Goal: Task Accomplishment & Management: Manage account settings

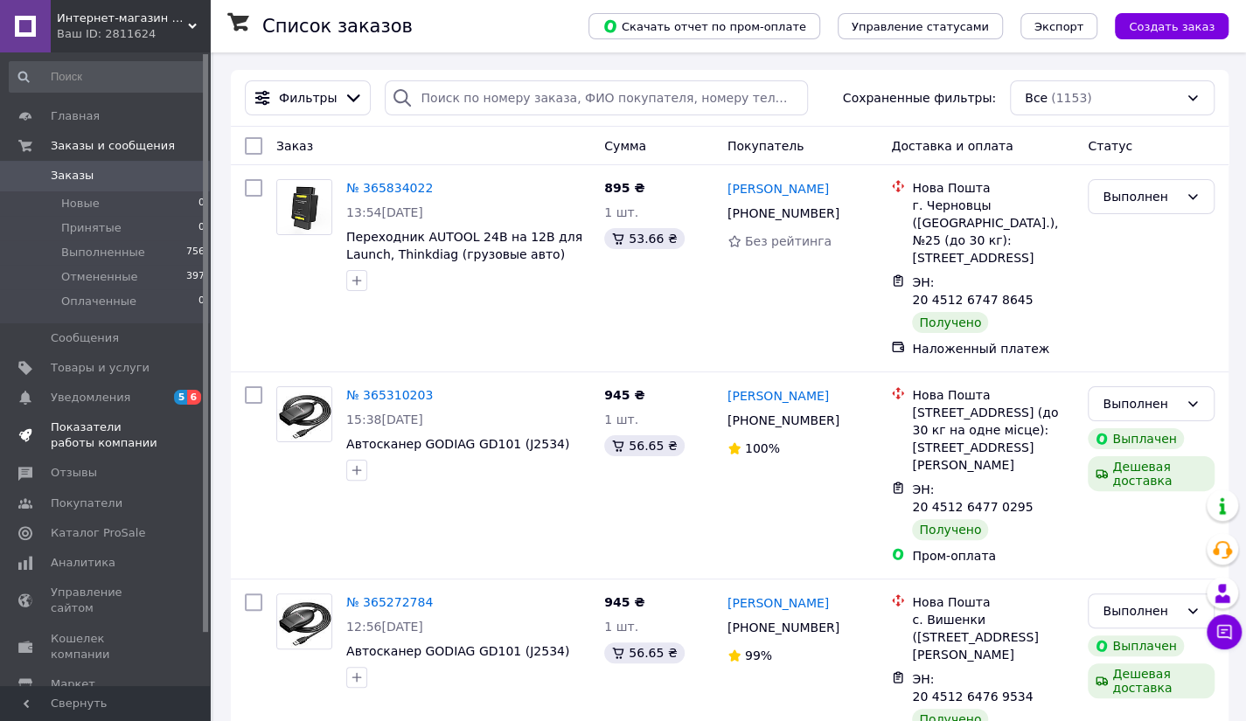
click at [97, 433] on span "Показатели работы компании" at bounding box center [106, 435] width 111 height 31
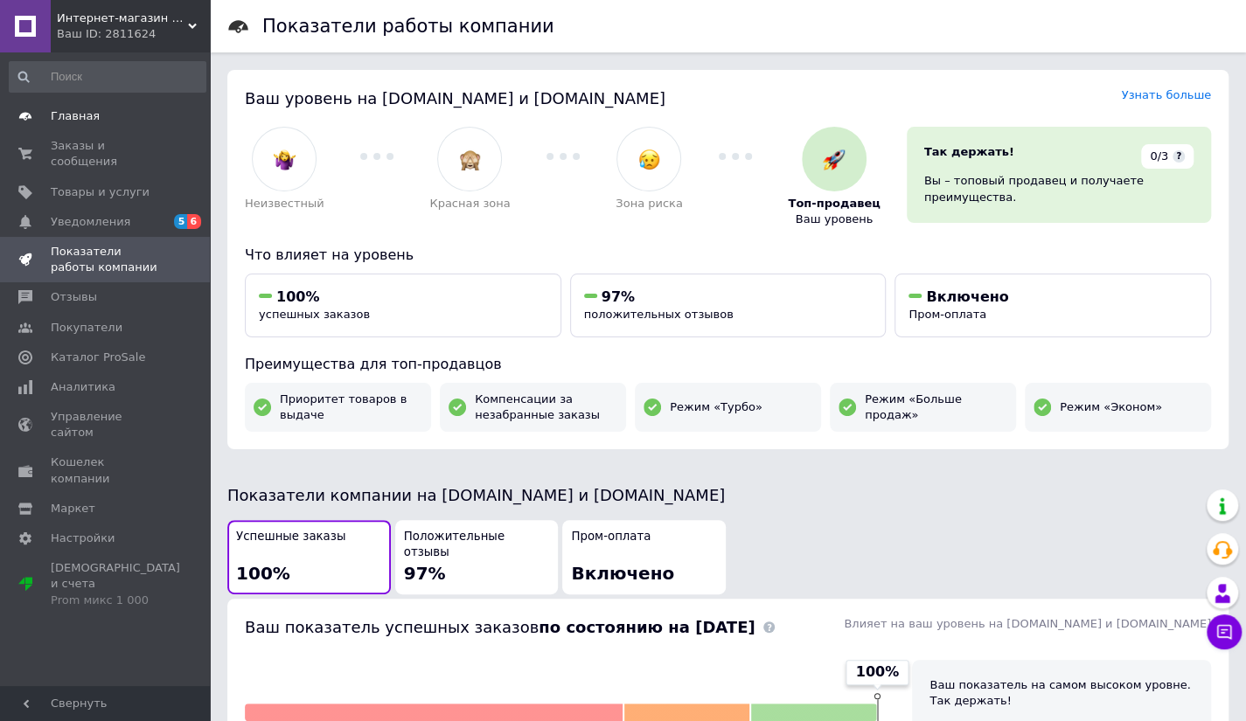
click at [76, 116] on span "Главная" at bounding box center [75, 116] width 49 height 16
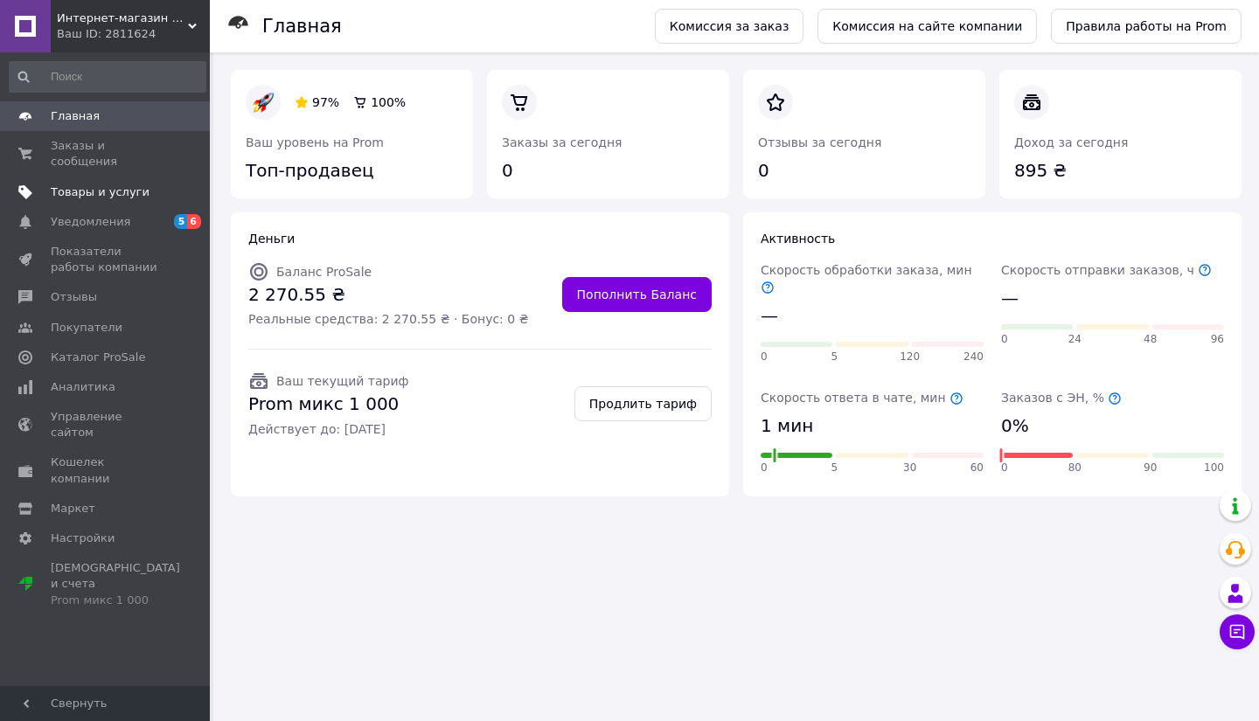
click at [91, 184] on span "Товары и услуги" at bounding box center [100, 192] width 99 height 16
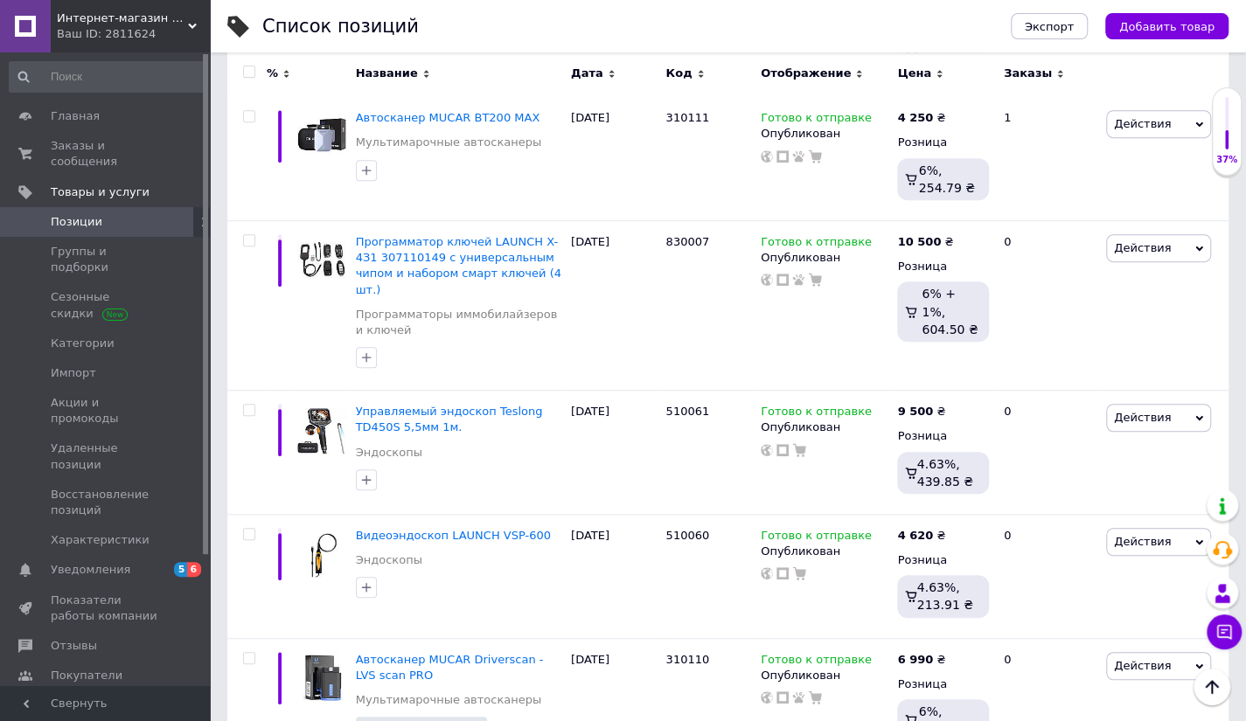
scroll to position [437, 0]
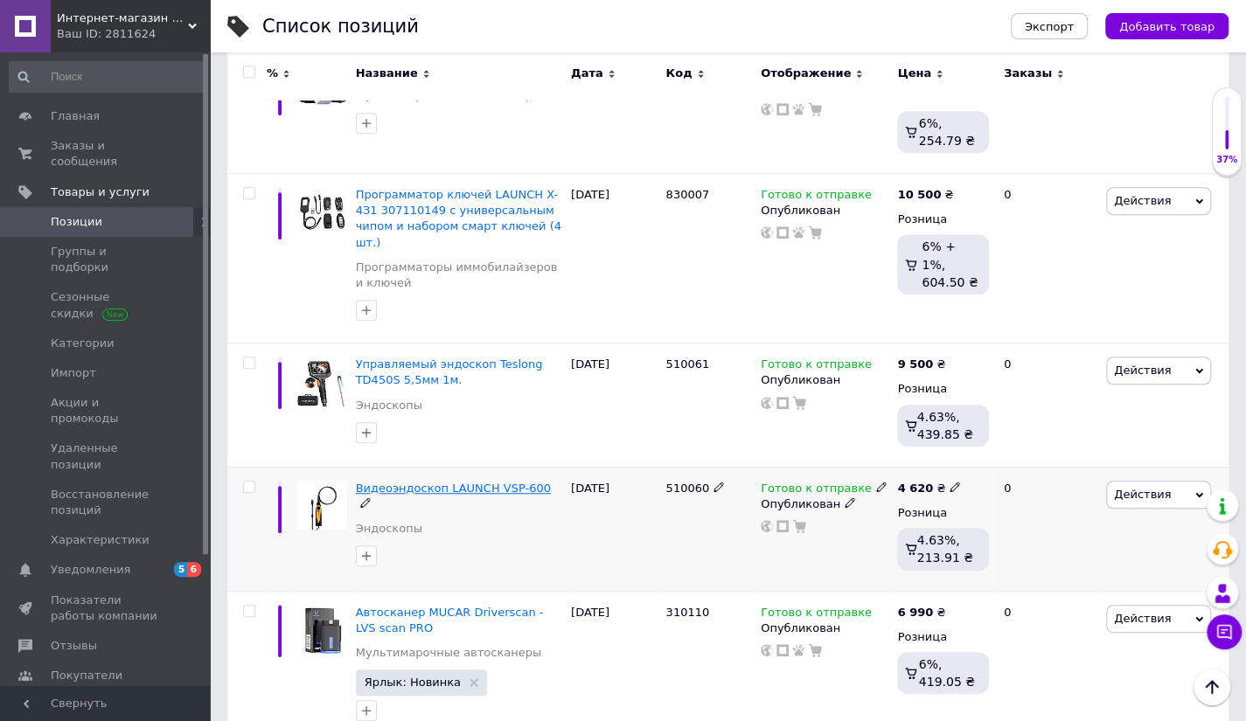
click at [390, 482] on span "Видеоэндоскоп LAUNCH VSP-600" at bounding box center [453, 488] width 195 height 13
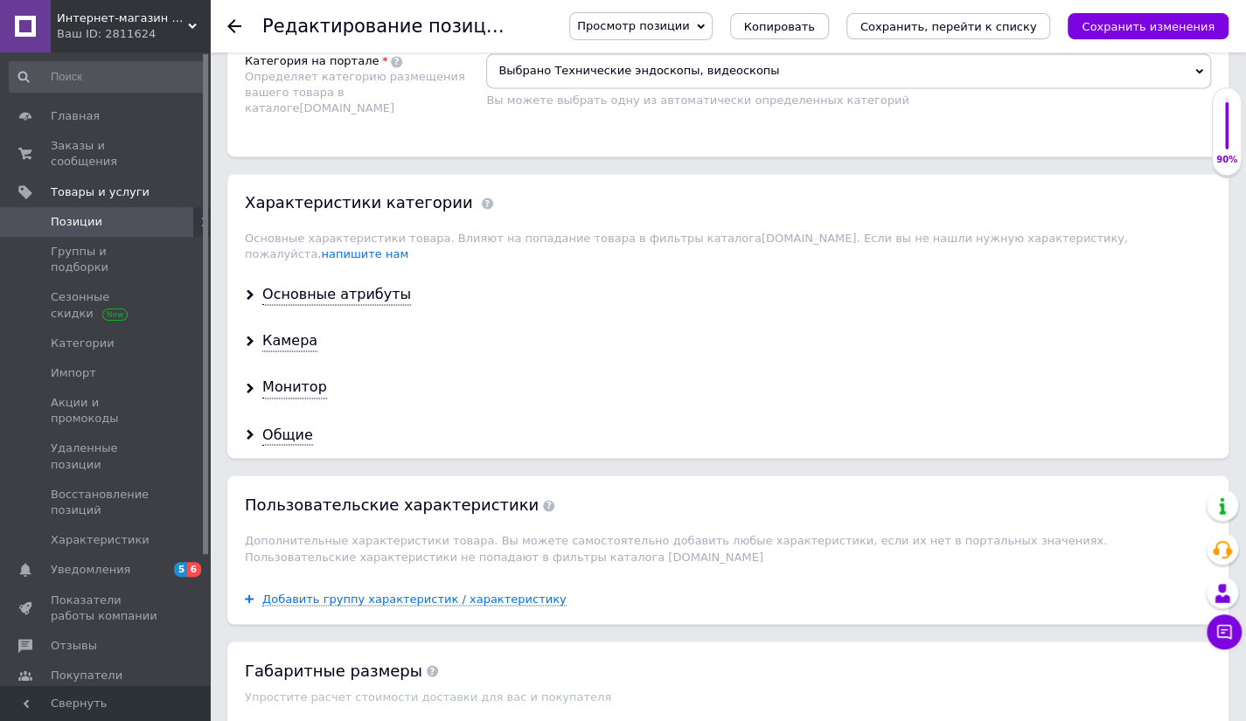
scroll to position [1409, 0]
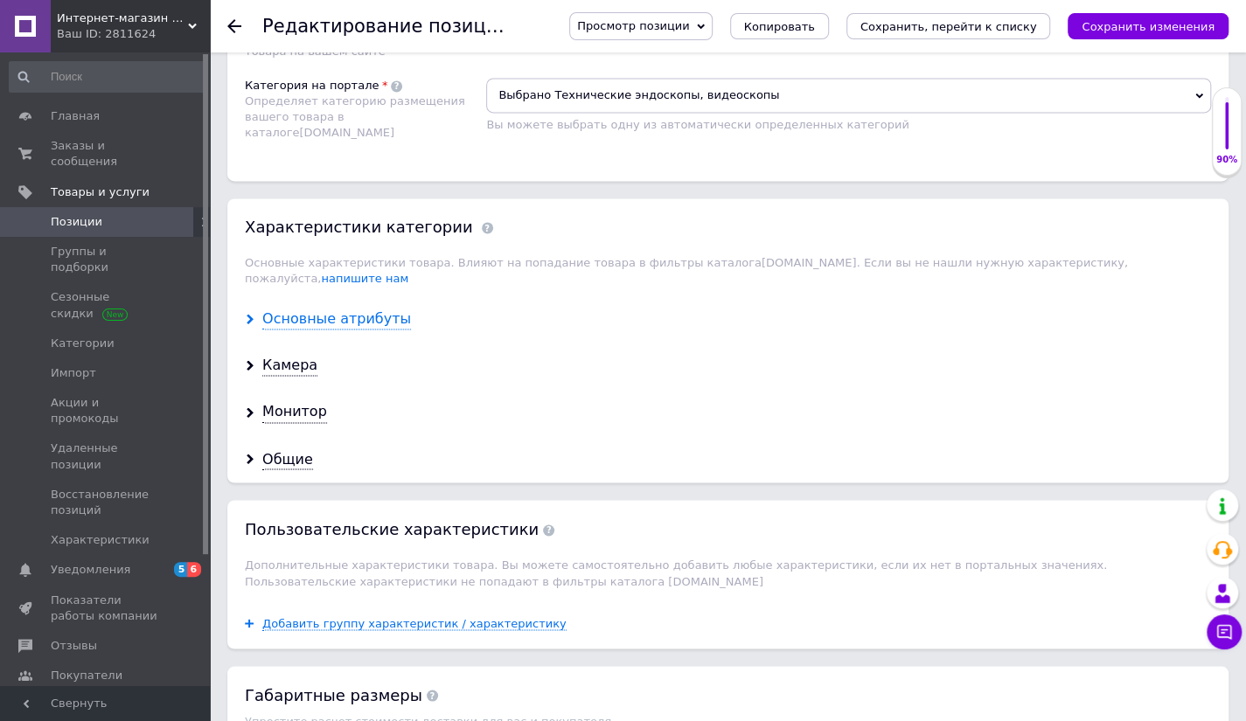
click at [330, 310] on div "Основные атрибуты" at bounding box center [336, 320] width 149 height 20
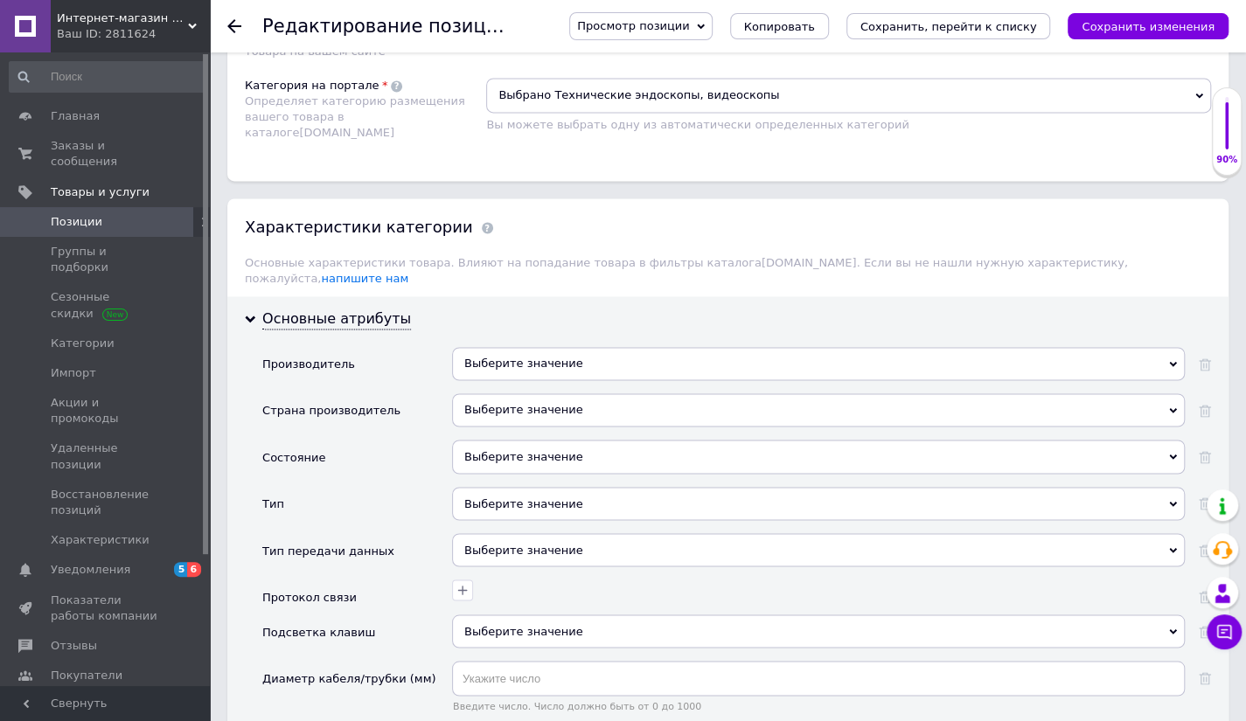
click at [539, 347] on div "Выберите значение" at bounding box center [818, 363] width 733 height 33
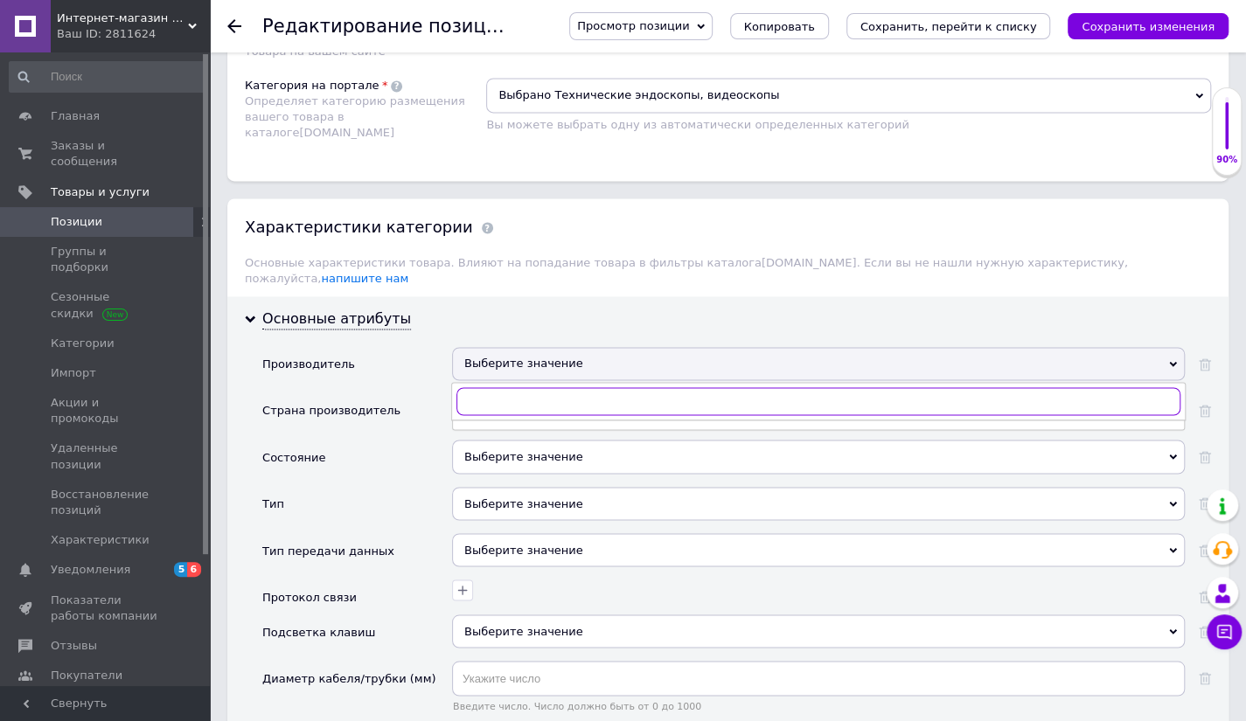
click at [549, 387] on input "text" at bounding box center [818, 401] width 724 height 28
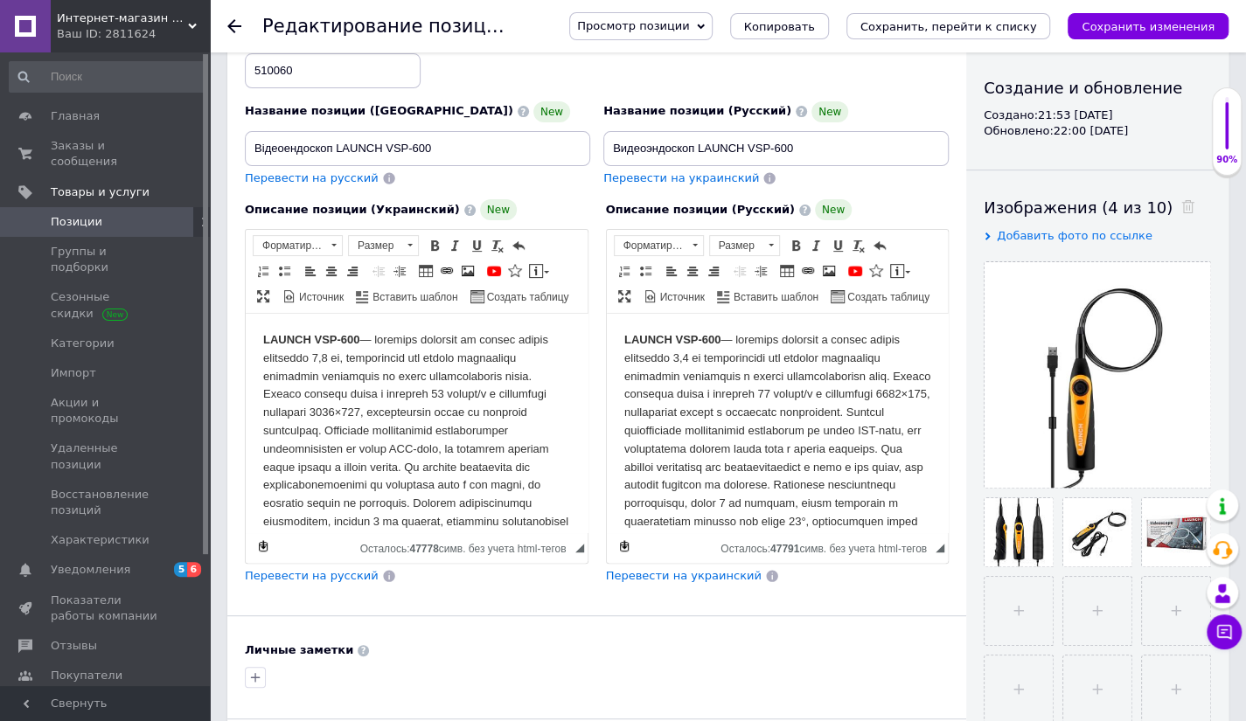
scroll to position [0, 0]
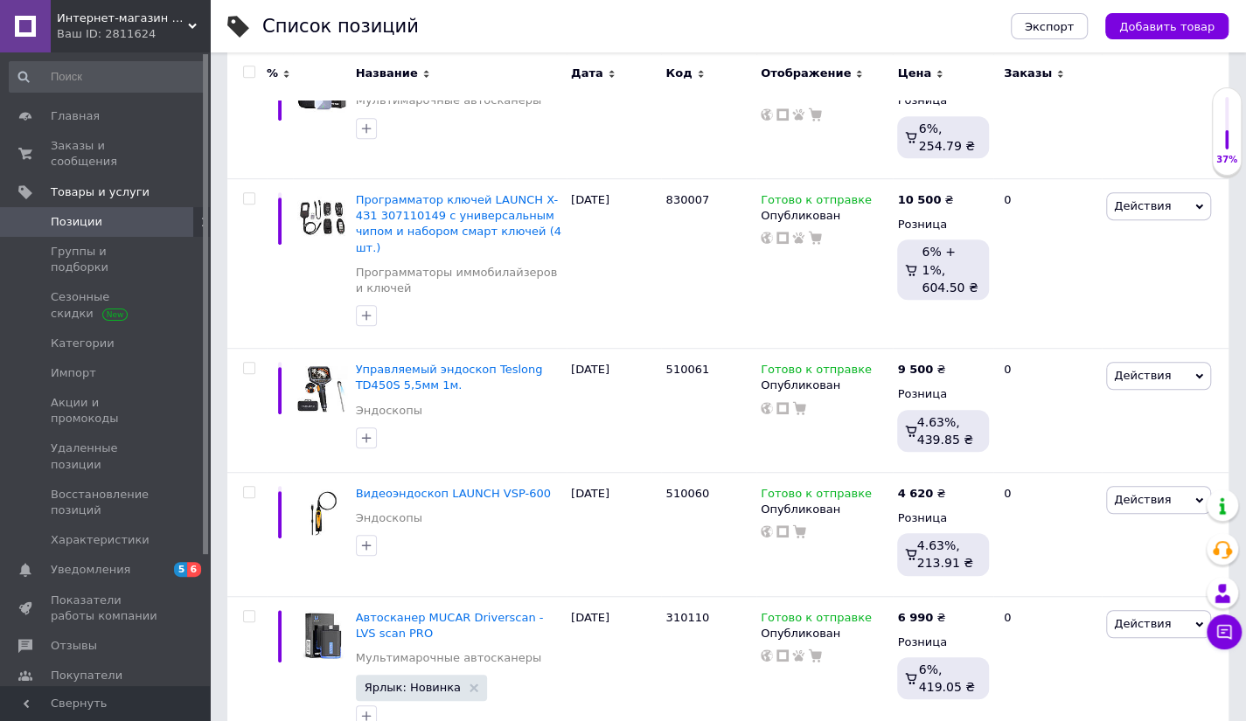
scroll to position [437, 0]
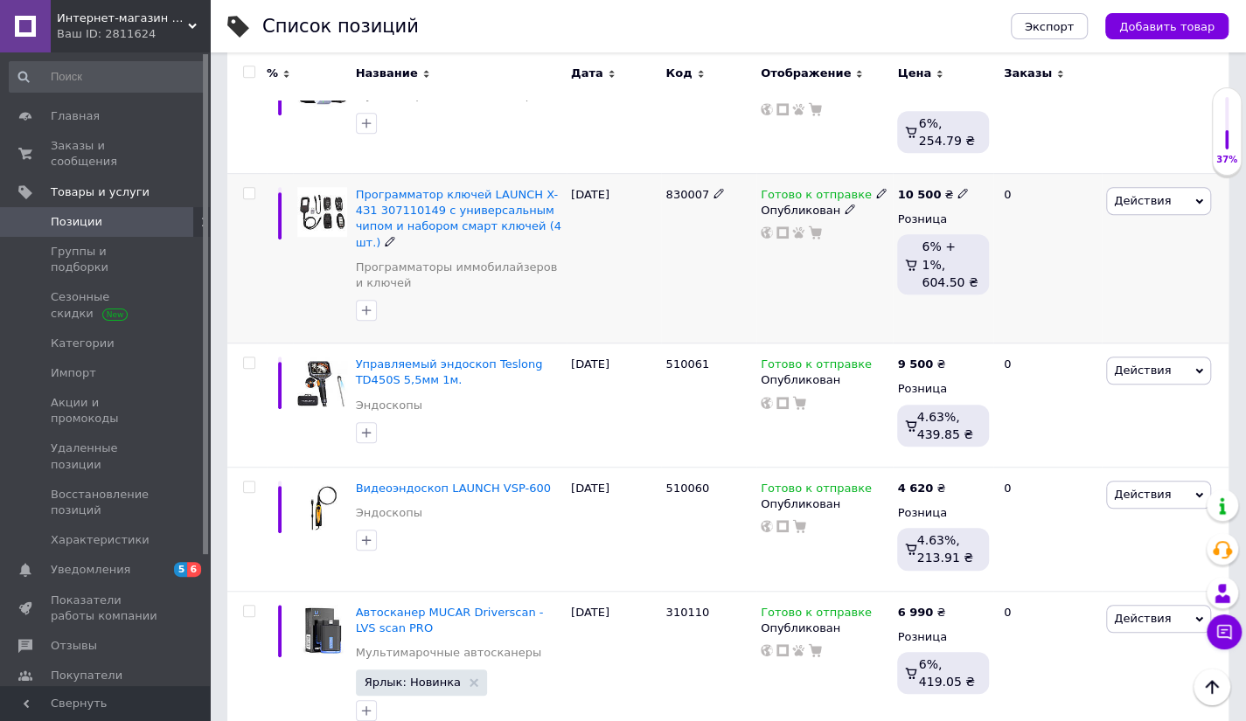
click at [247, 189] on input "checkbox" at bounding box center [248, 193] width 11 height 11
checkbox input "true"
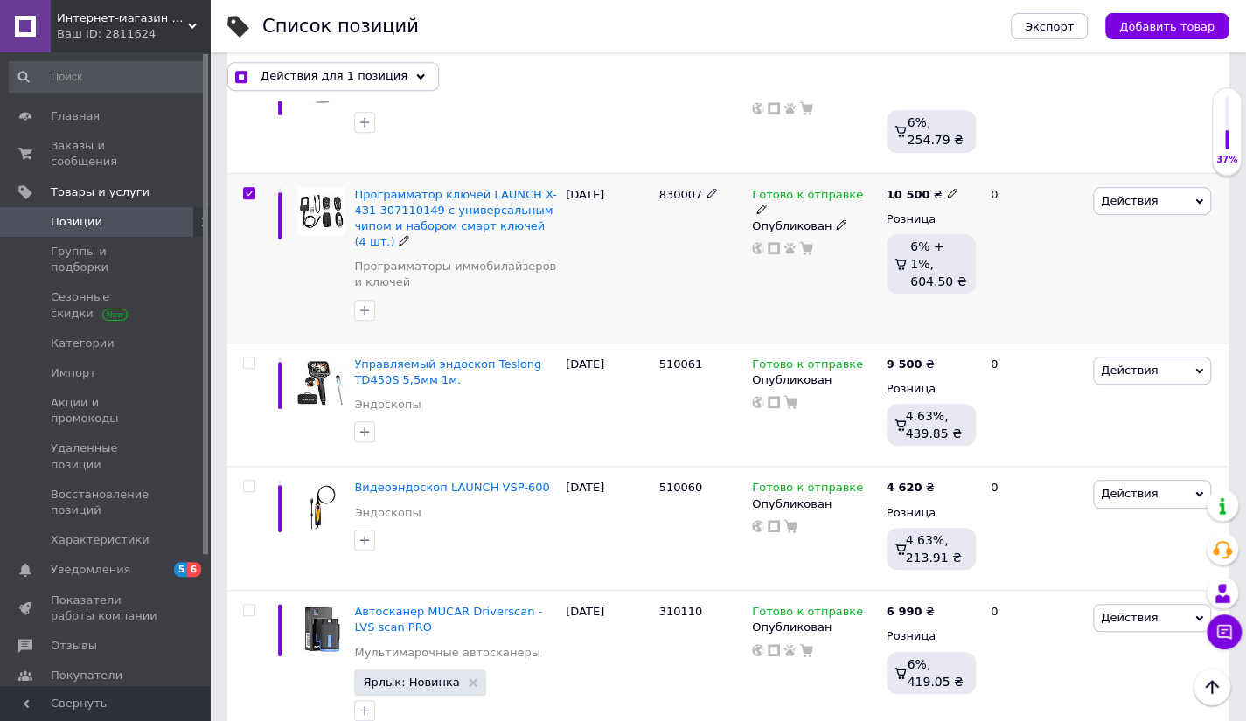
click at [1144, 199] on span "Действия" at bounding box center [1129, 200] width 57 height 13
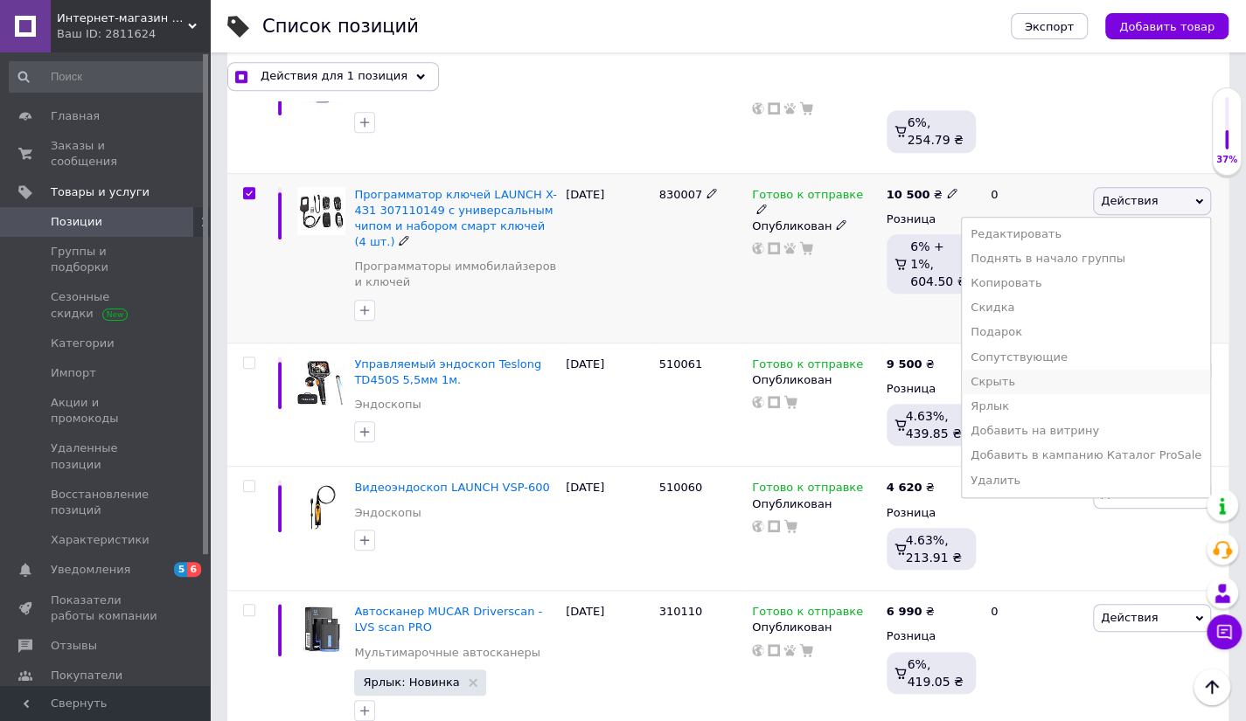
click at [1031, 380] on li "Скрыть" at bounding box center [1086, 382] width 248 height 24
checkbox input "true"
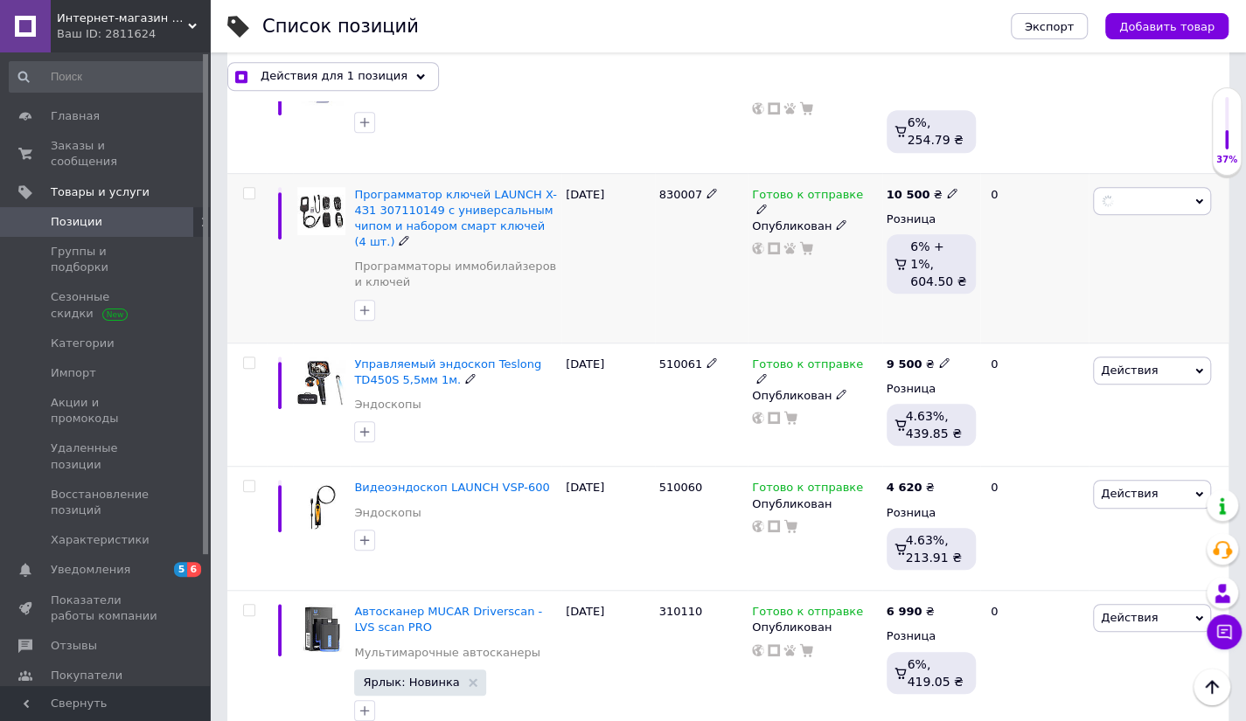
checkbox input "false"
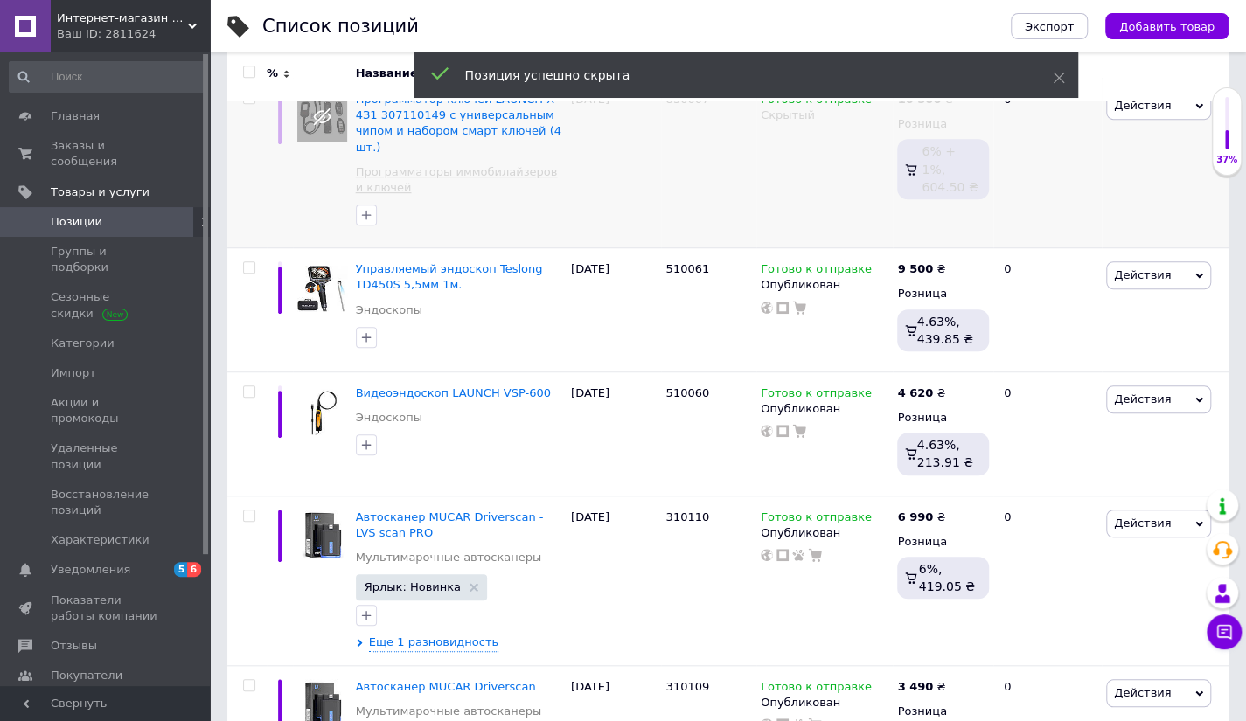
scroll to position [612, 0]
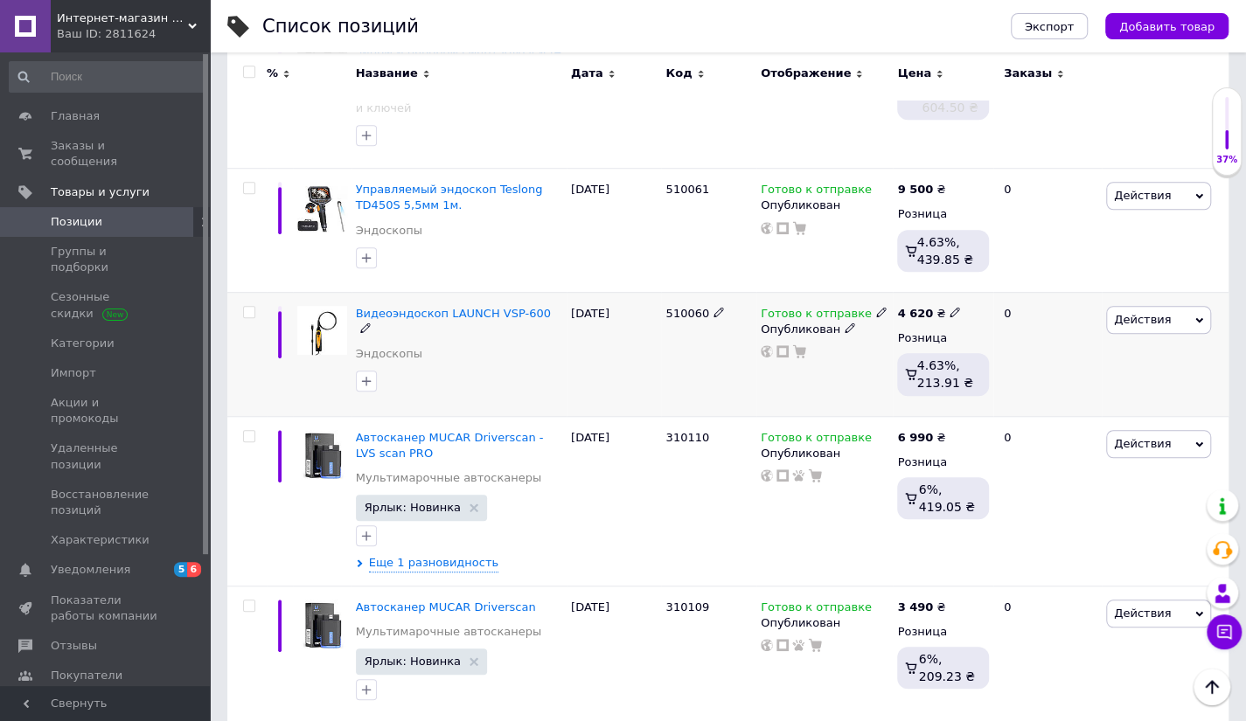
click at [1145, 313] on span "Действия" at bounding box center [1142, 319] width 57 height 13
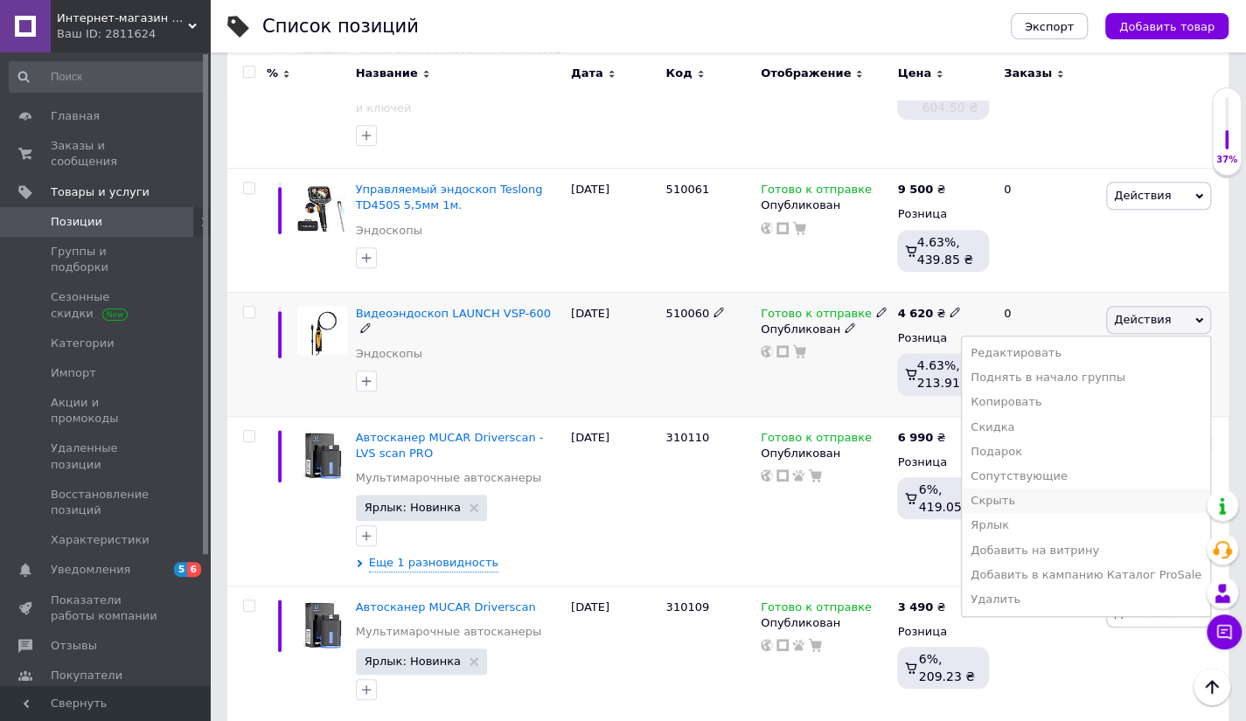
click at [1023, 489] on li "Скрыть" at bounding box center [1086, 501] width 248 height 24
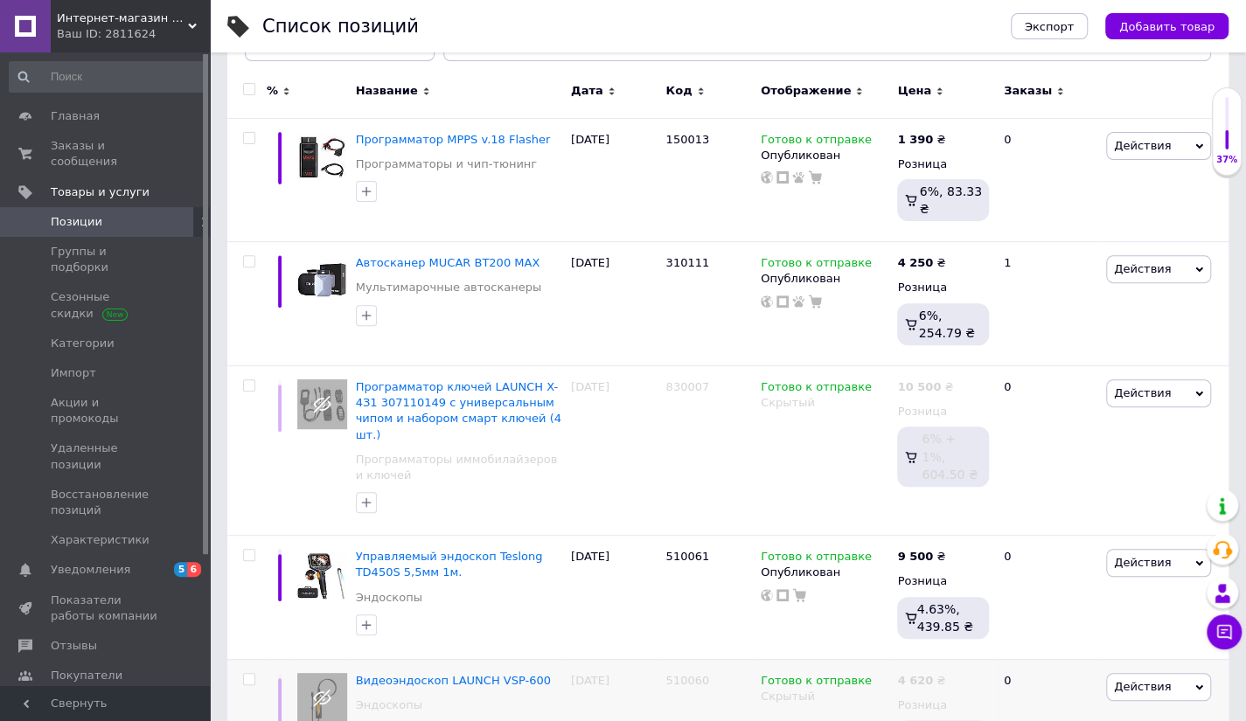
scroll to position [525, 0]
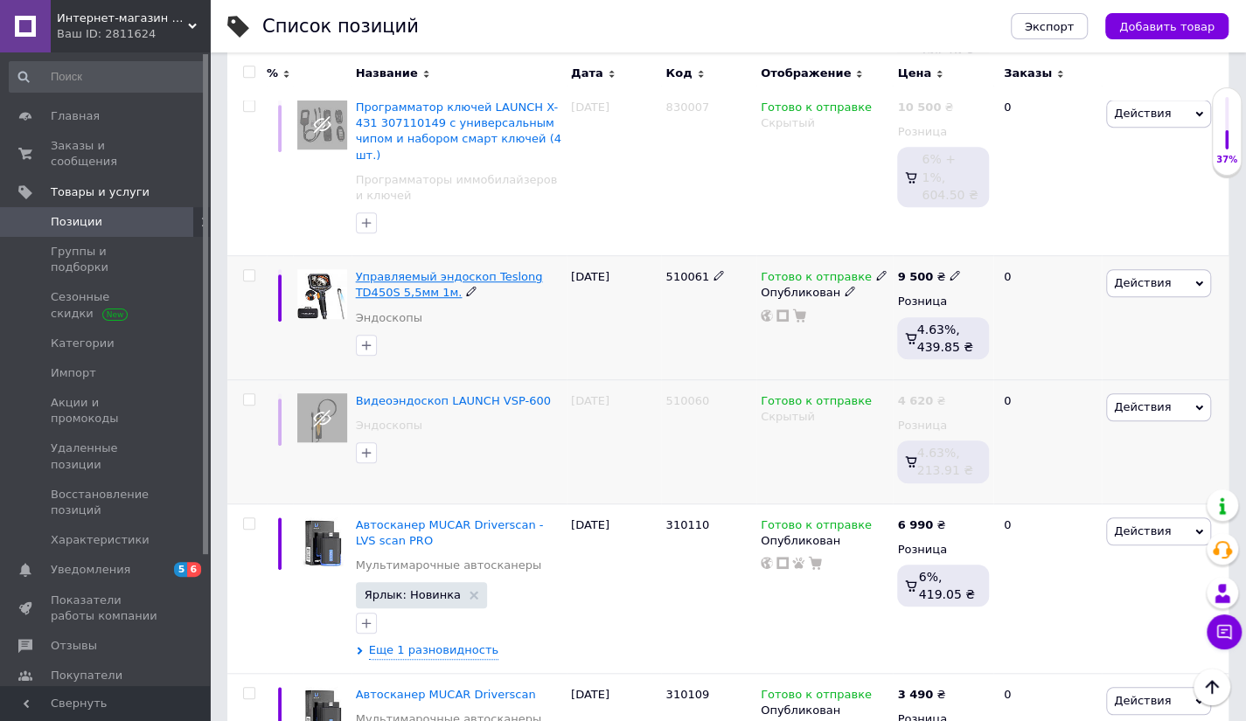
click at [392, 270] on span "Управляемый эндоскоп Teslong TD450S 5,5мм 1м." at bounding box center [449, 284] width 187 height 29
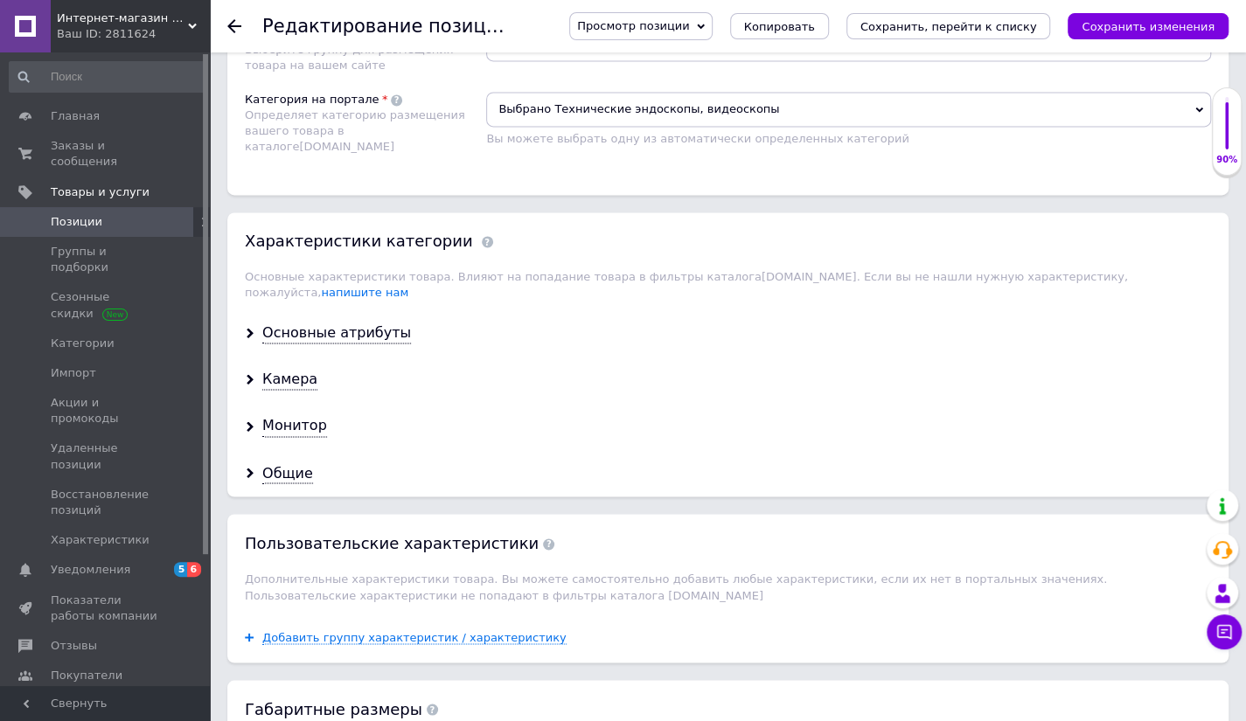
scroll to position [1399, 0]
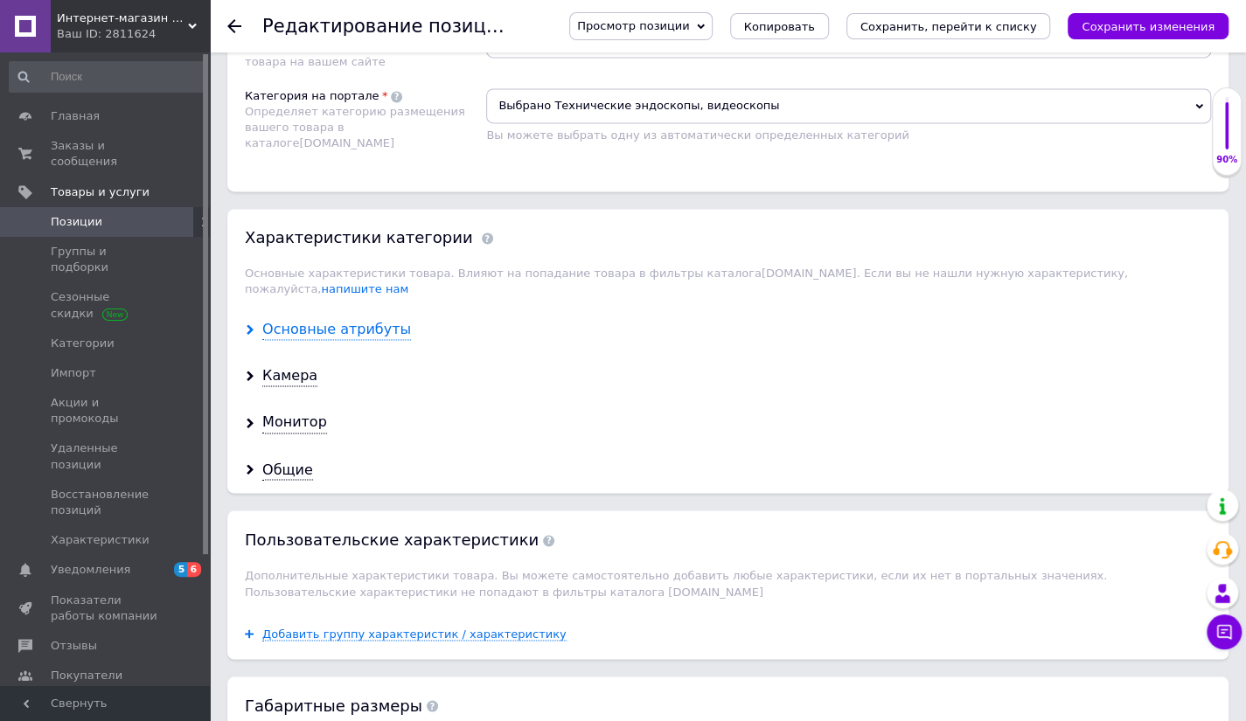
click at [313, 320] on div "Основные атрибуты" at bounding box center [336, 330] width 149 height 20
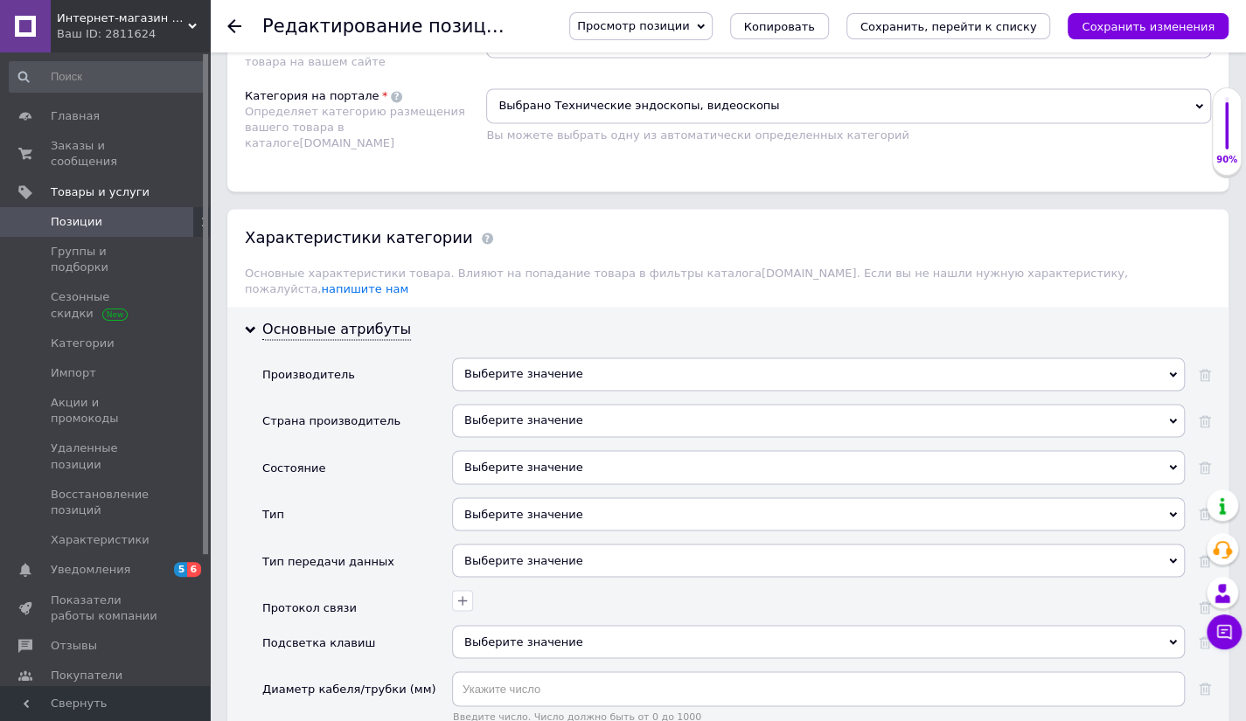
click at [566, 358] on div "Выберите значение" at bounding box center [818, 374] width 733 height 33
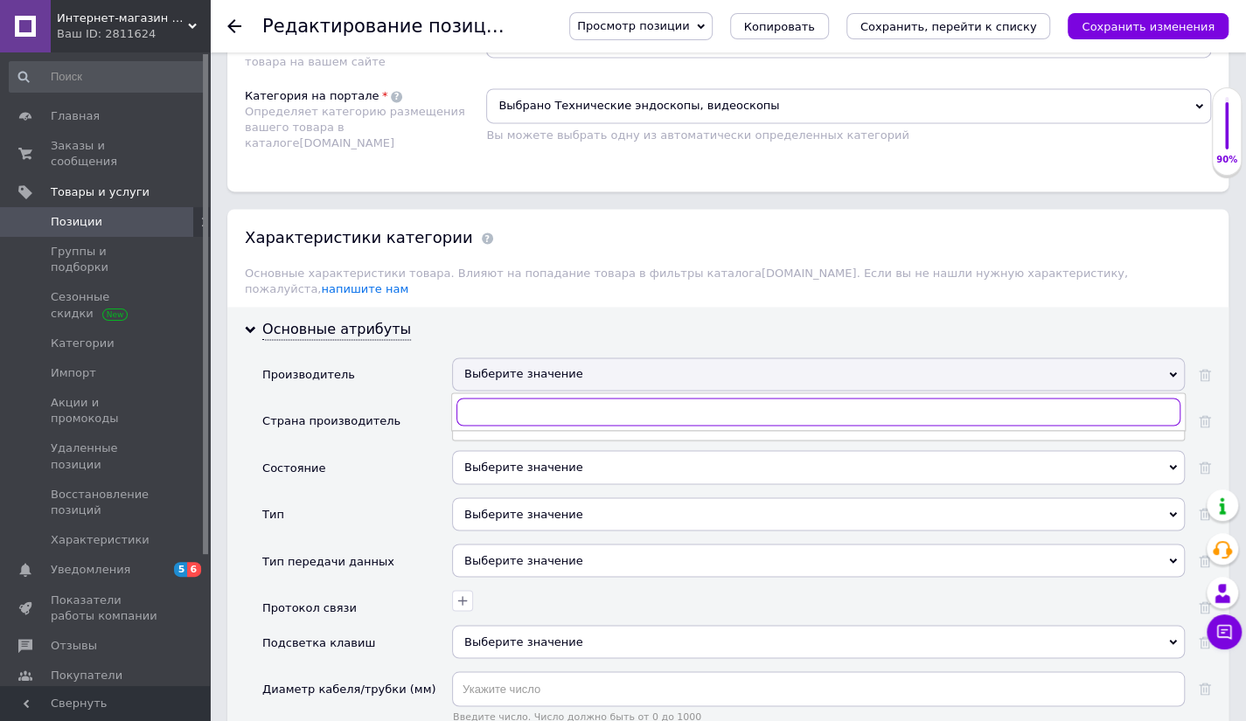
click at [559, 398] on input "text" at bounding box center [818, 412] width 724 height 28
type input "Teslong"
click at [533, 435] on li "Teslong" at bounding box center [818, 447] width 731 height 24
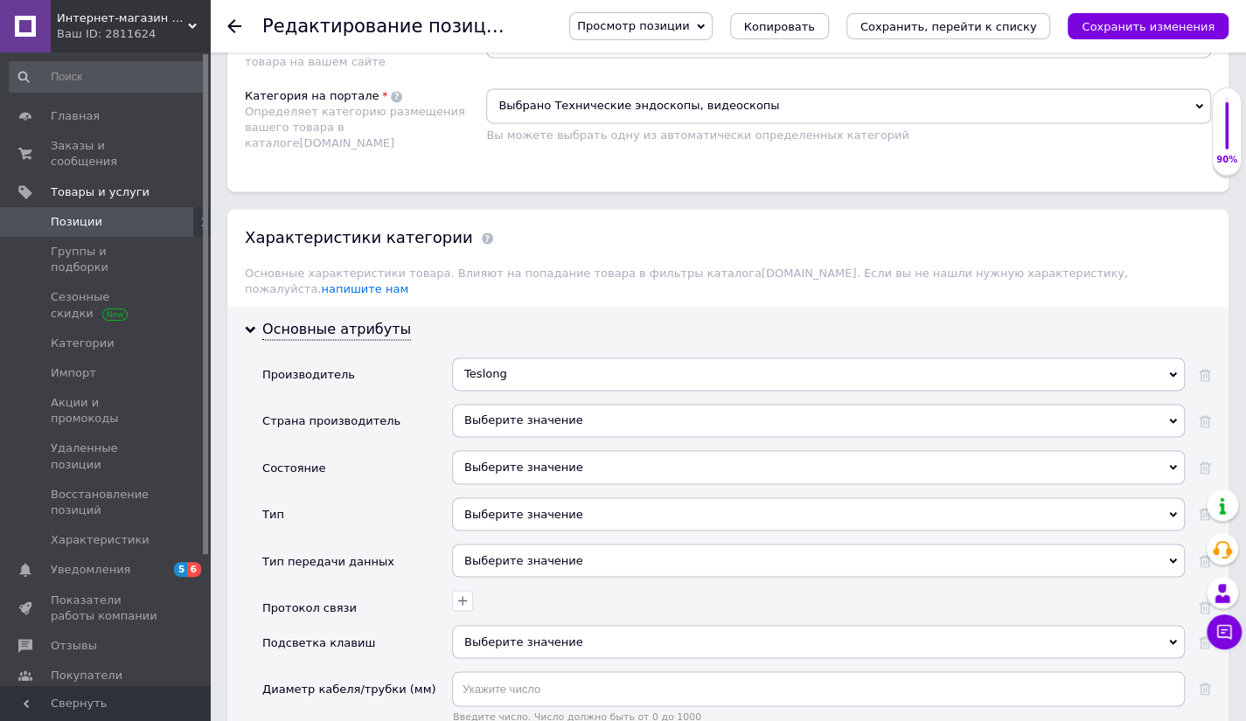
click at [514, 404] on div "Выберите значение" at bounding box center [818, 420] width 733 height 33
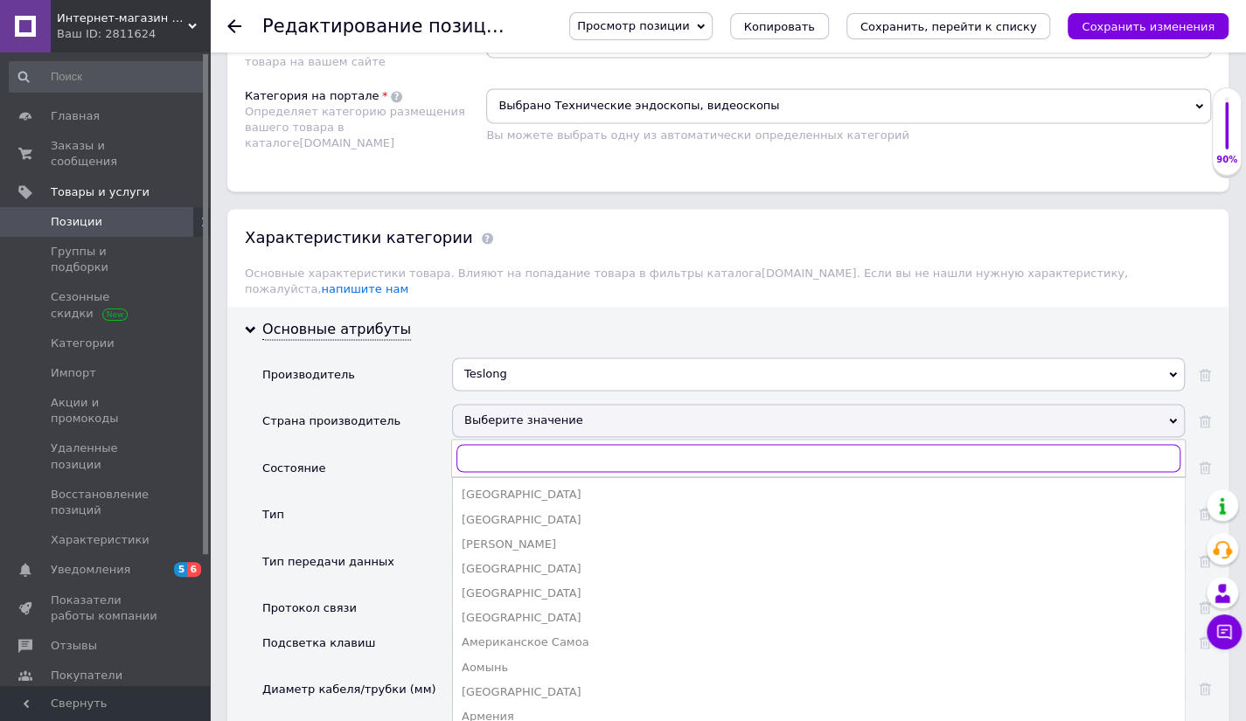
click at [514, 444] on input "text" at bounding box center [818, 458] width 724 height 28
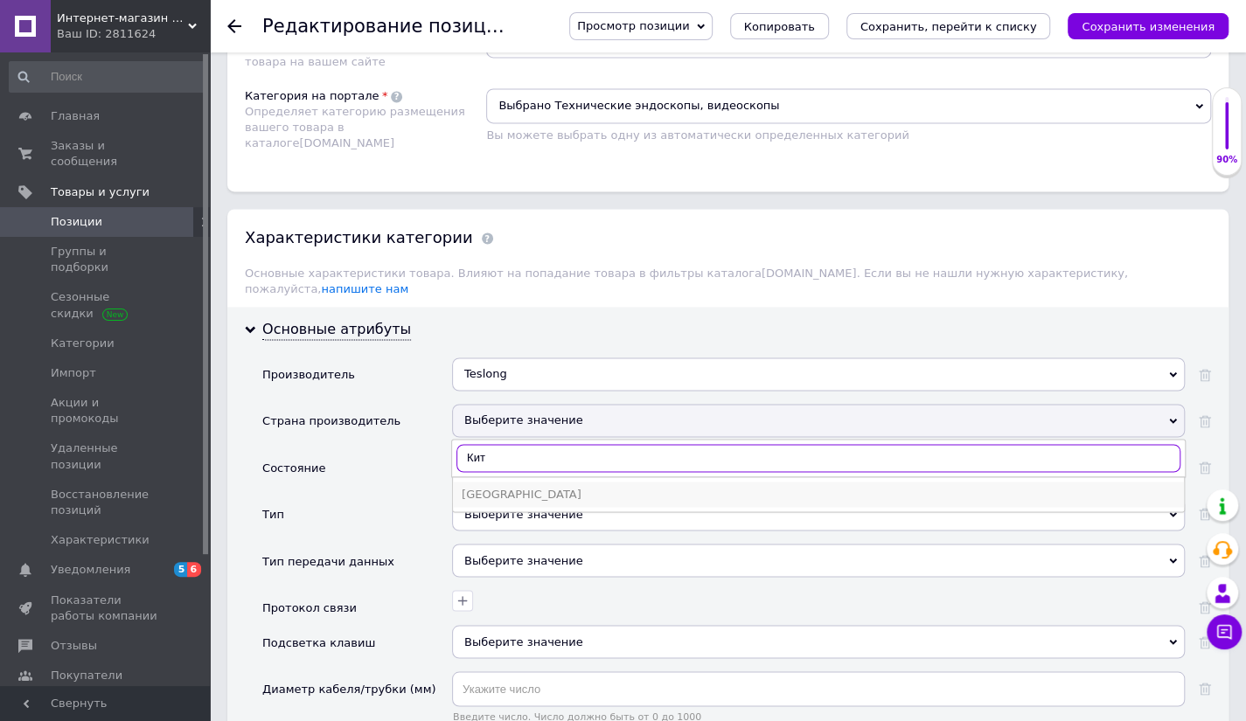
type input "Кит"
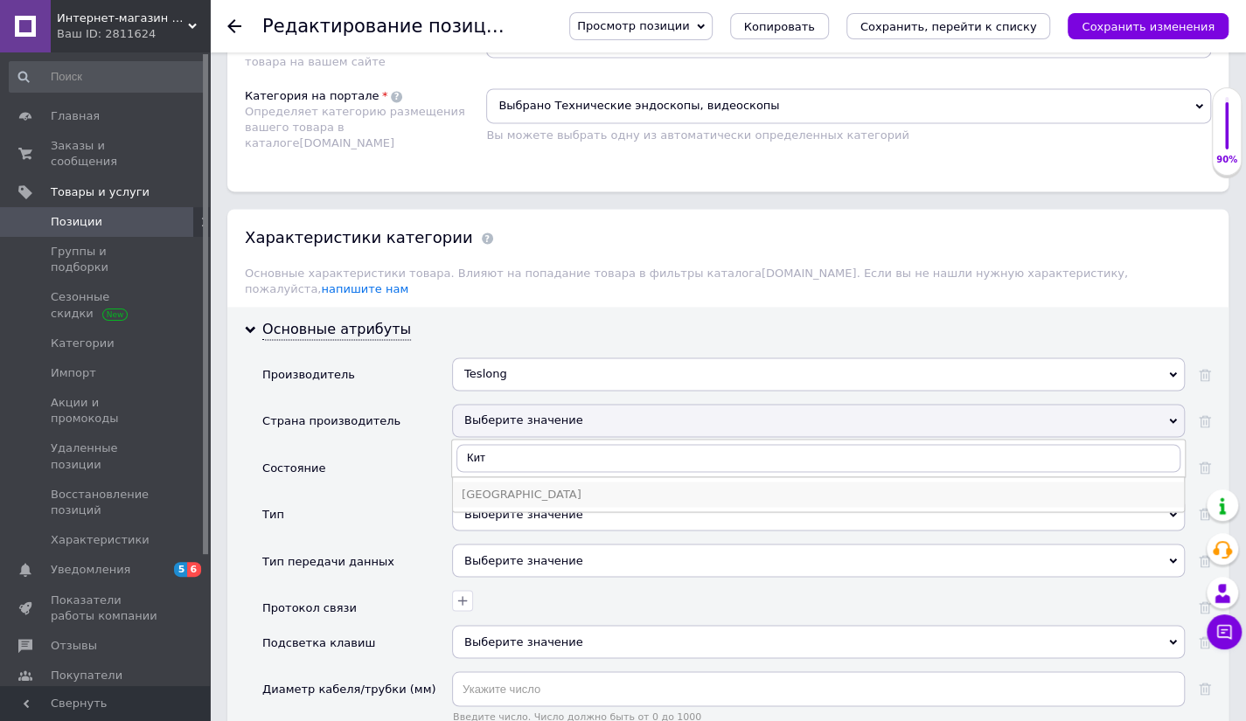
click at [509, 486] on div "[GEOGRAPHIC_DATA]" at bounding box center [818, 494] width 713 height 16
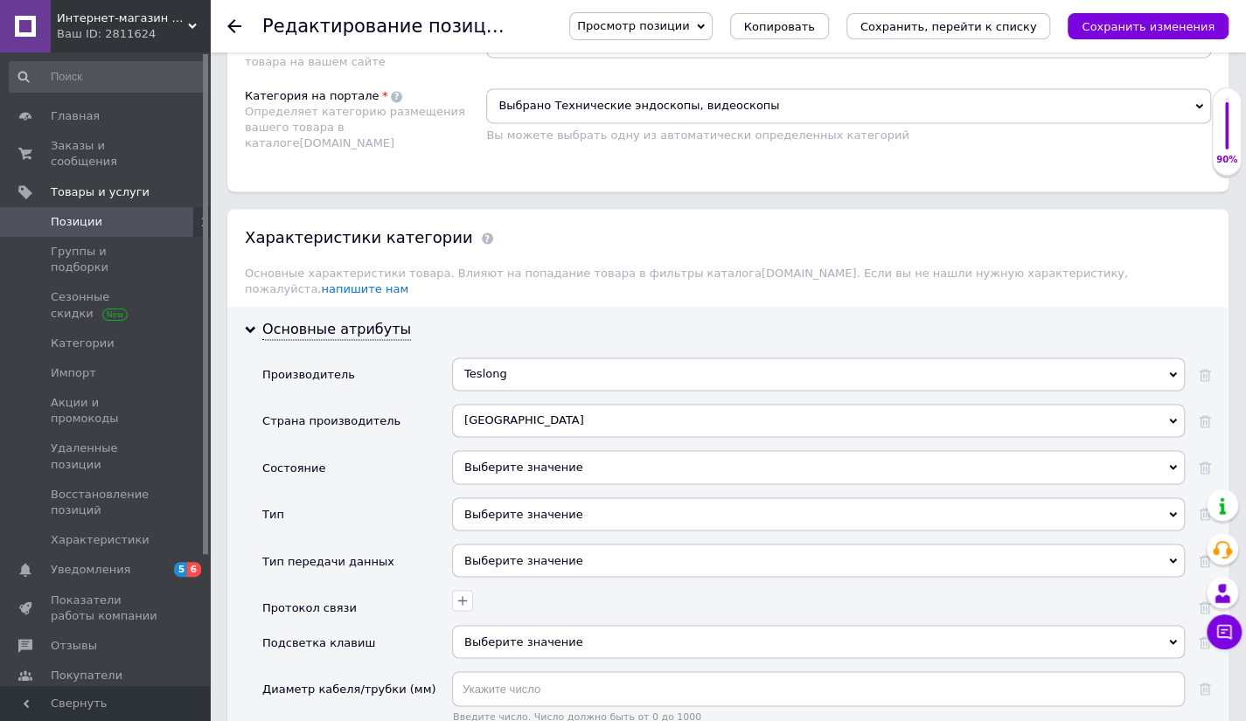
click at [502, 450] on div "Выберите значение" at bounding box center [818, 466] width 733 height 33
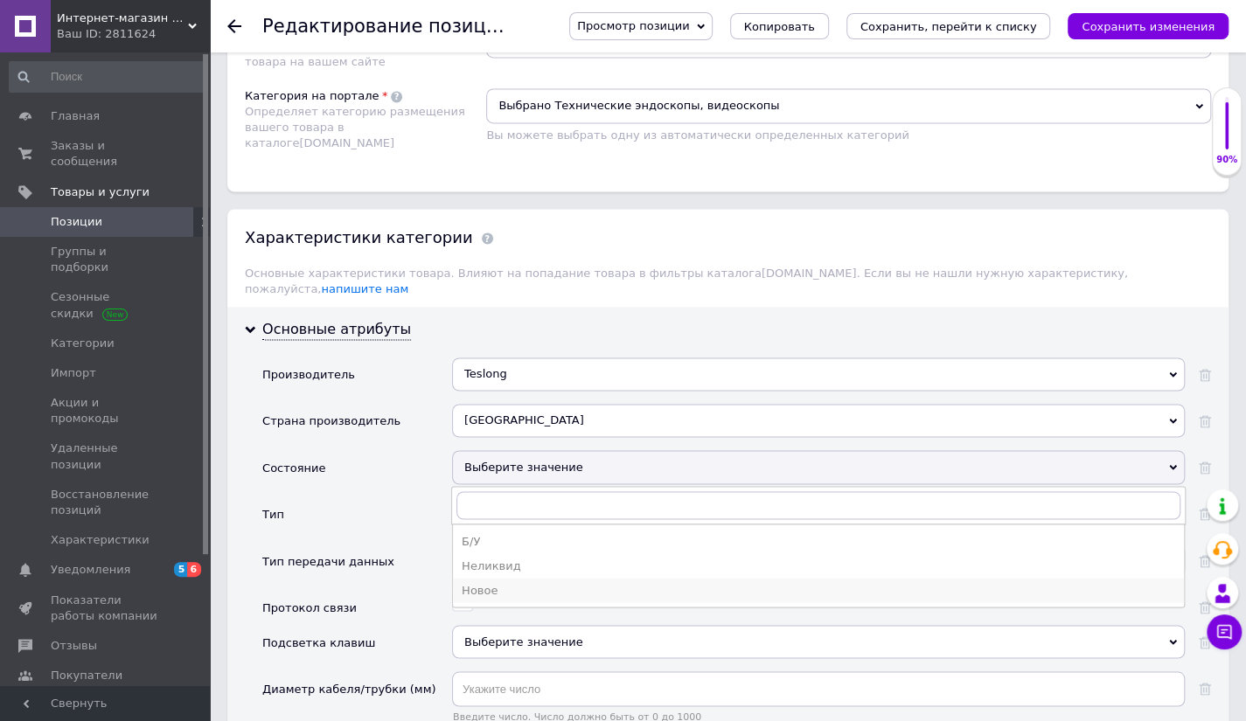
click at [500, 582] on div "Новое" at bounding box center [818, 590] width 713 height 16
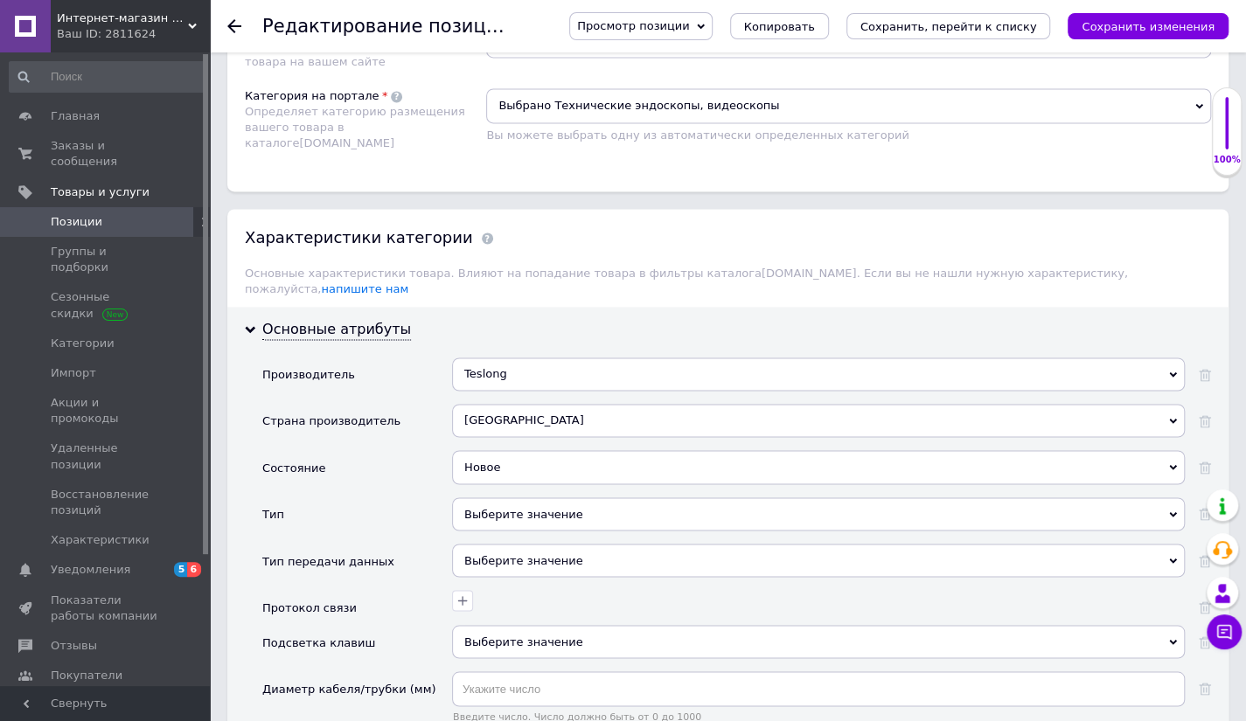
click at [497, 498] on div "Выберите значение" at bounding box center [818, 514] width 733 height 33
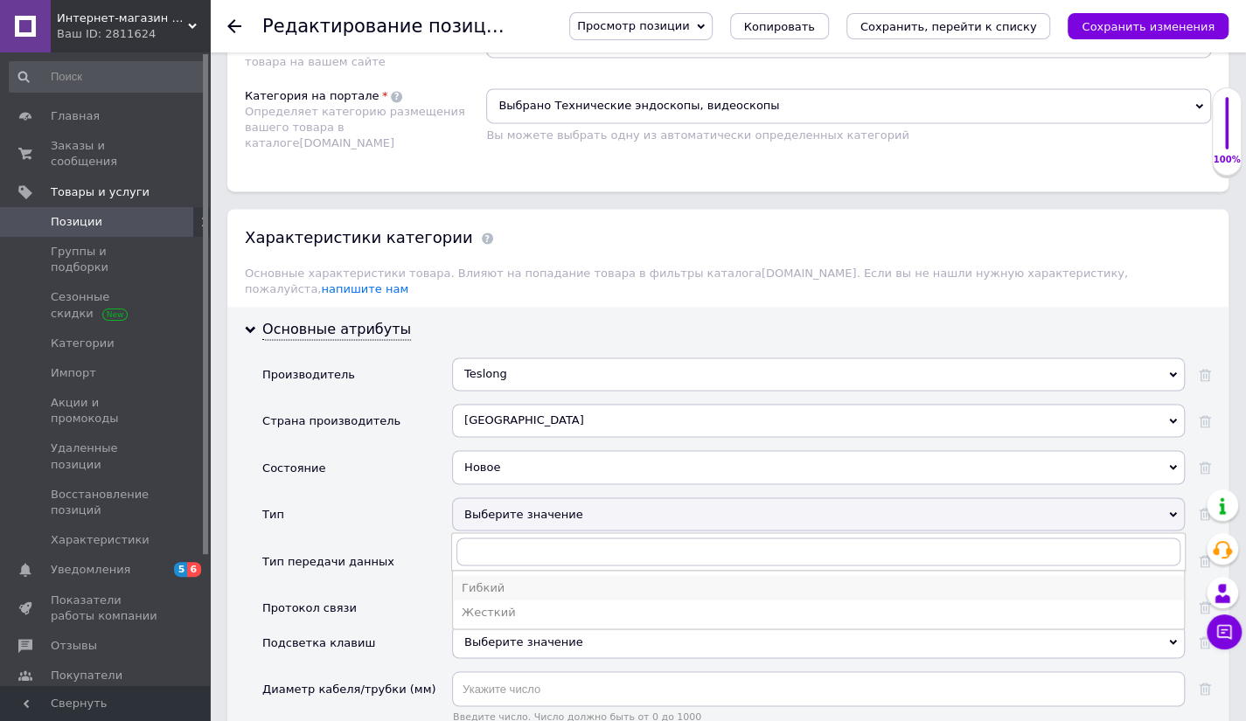
click at [500, 580] on div "Гибкий" at bounding box center [818, 588] width 713 height 16
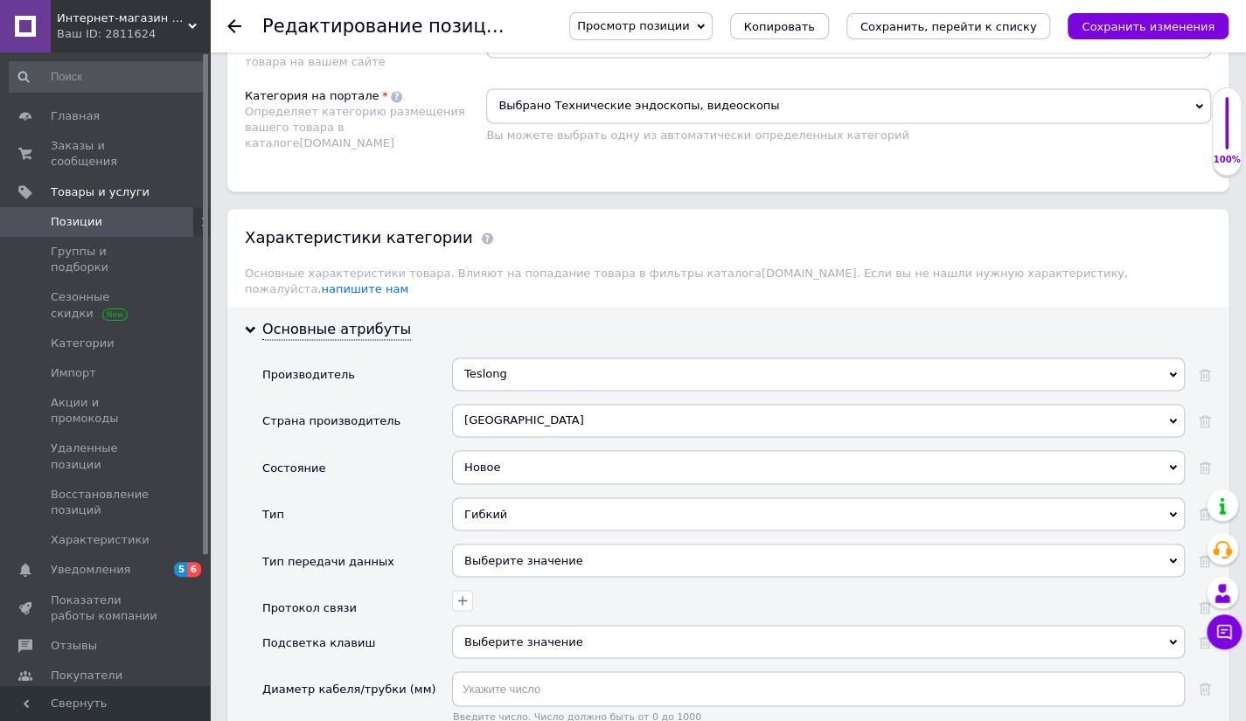
click at [495, 544] on div "Выберите значение" at bounding box center [818, 560] width 733 height 33
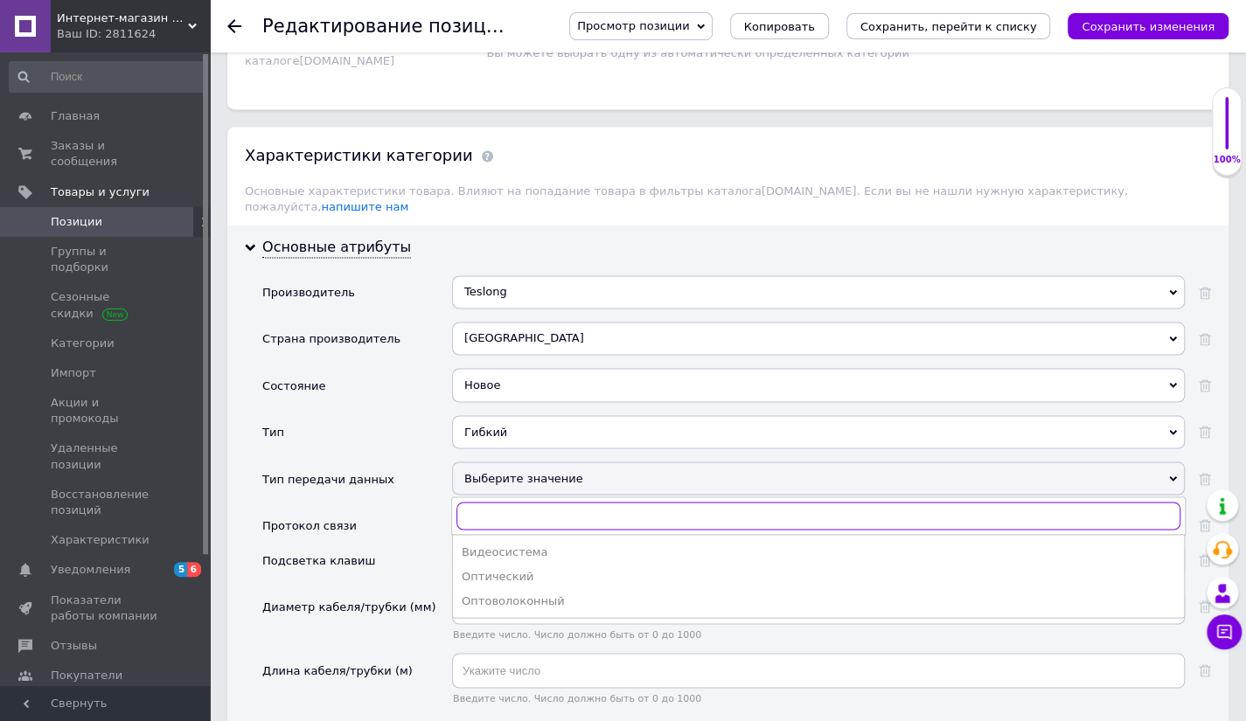
scroll to position [1574, 0]
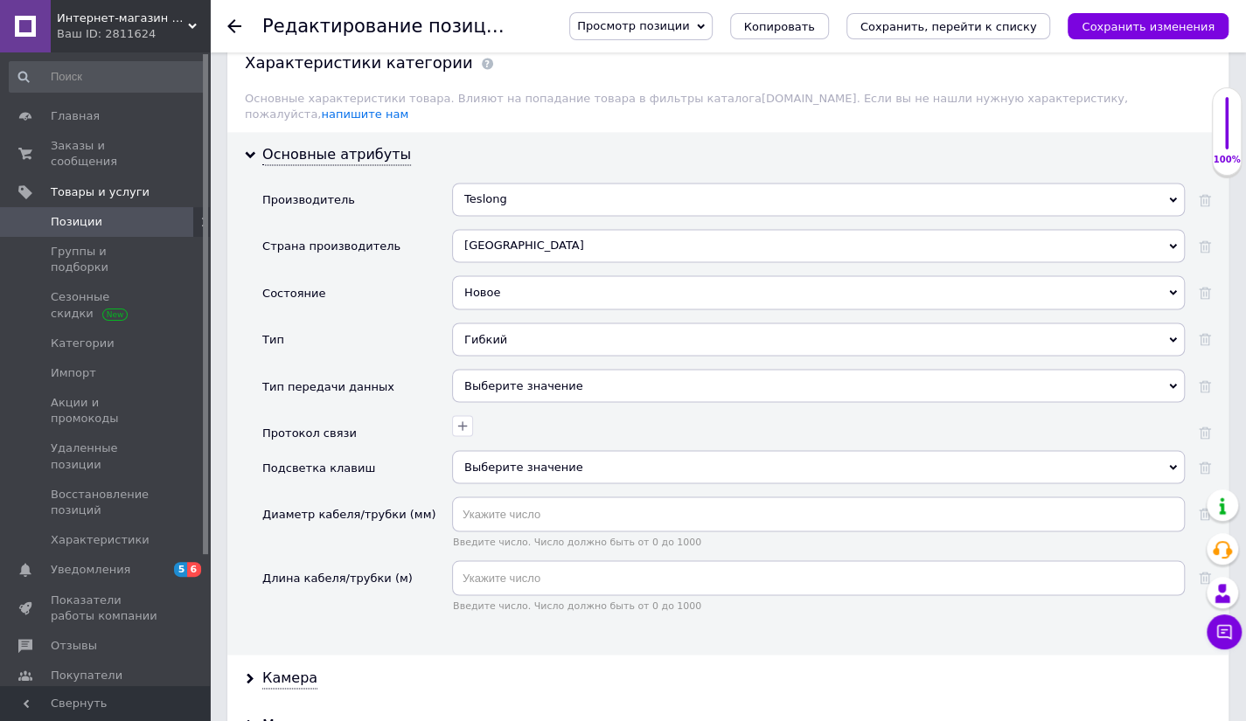
click at [414, 450] on div "Подсветка клавиш" at bounding box center [357, 473] width 190 height 46
click at [491, 460] on span "Выберите значение" at bounding box center [523, 466] width 119 height 13
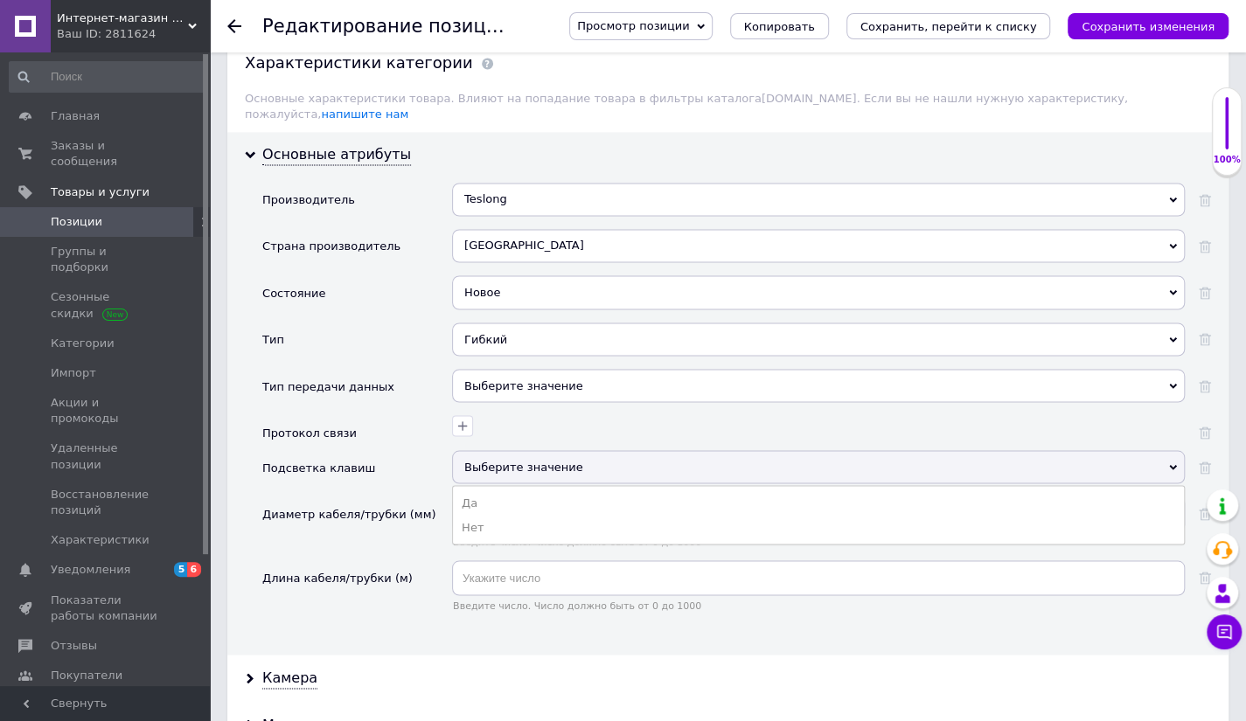
click at [491, 460] on span "Выберите значение" at bounding box center [523, 466] width 119 height 13
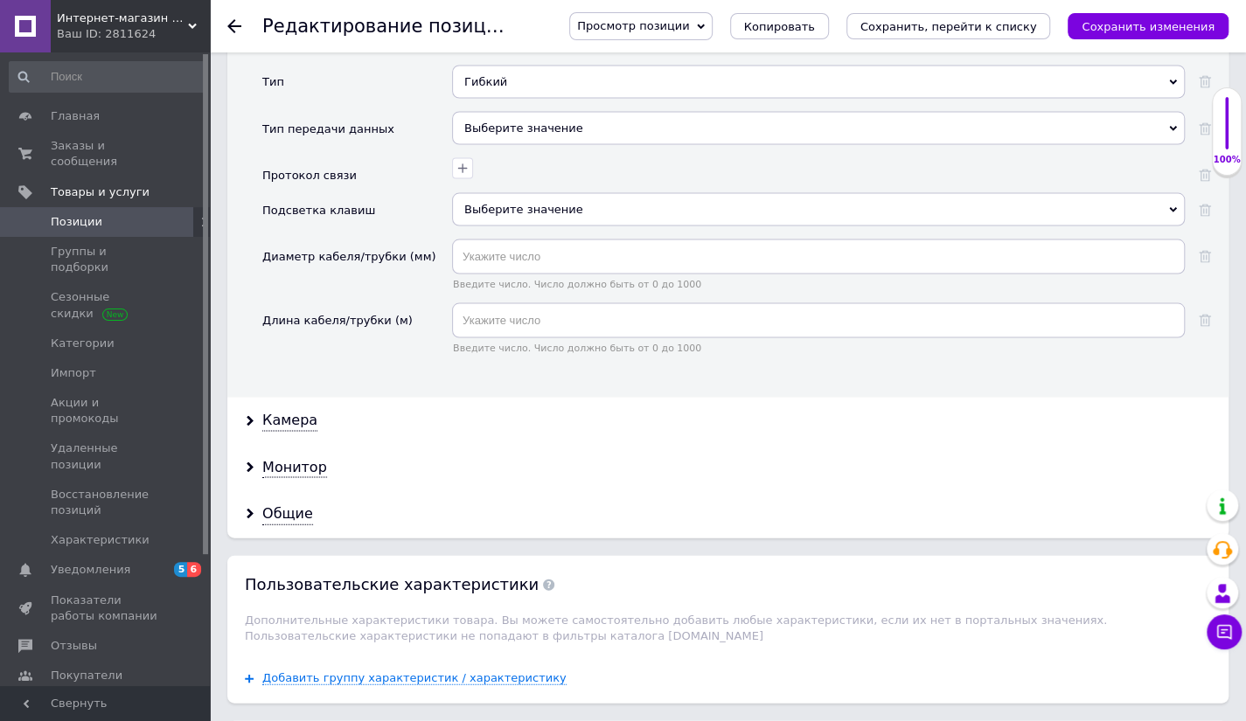
scroll to position [1836, 0]
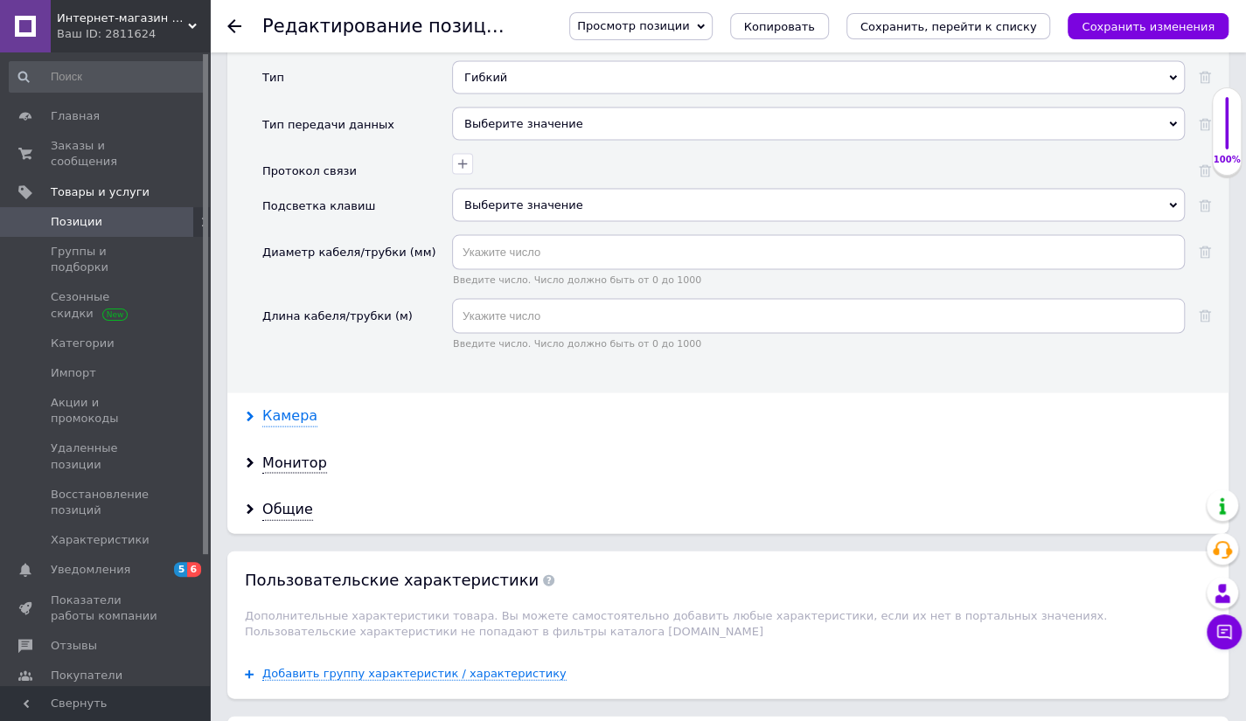
click at [296, 406] on div "Камера" at bounding box center [289, 416] width 55 height 20
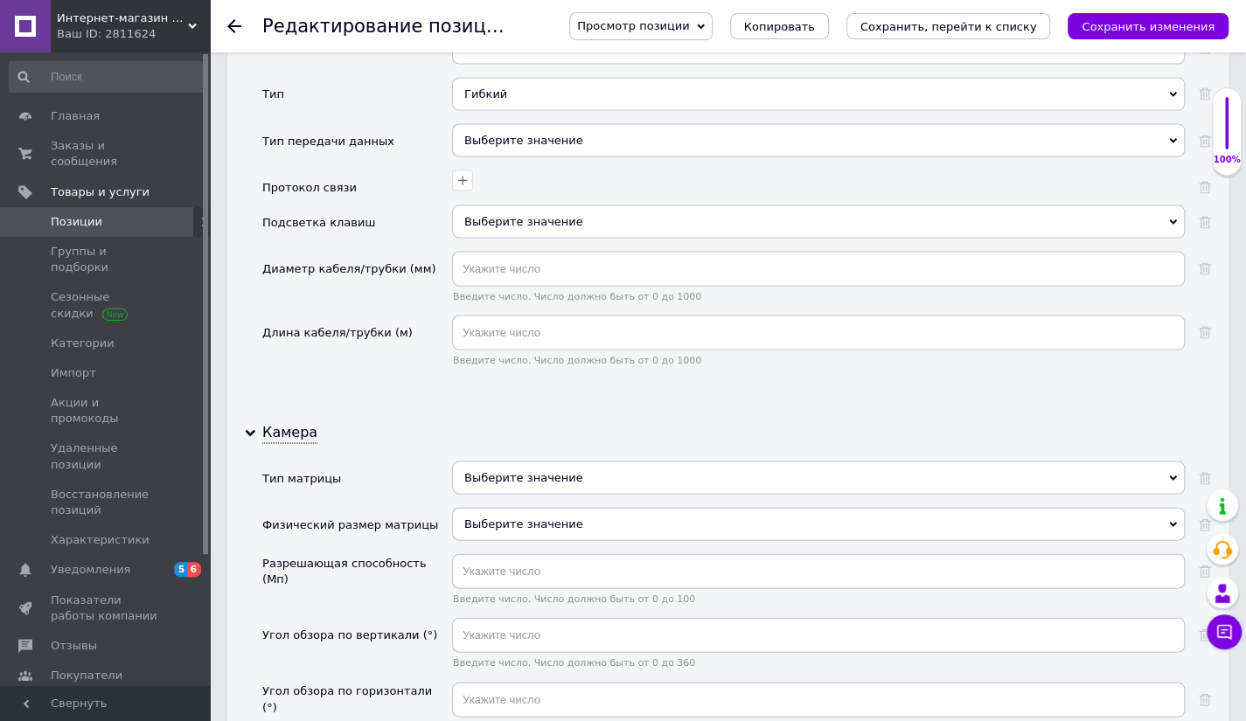
scroll to position [1853, 0]
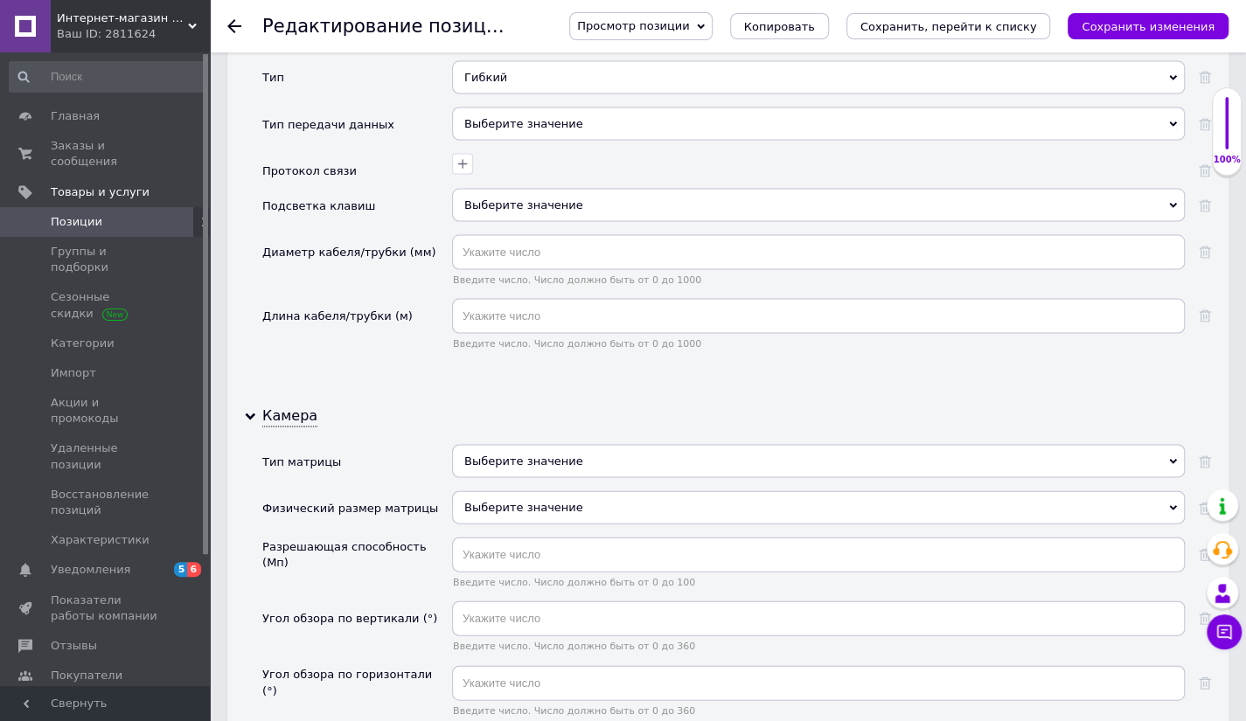
click at [620, 444] on div "Выберите значение" at bounding box center [818, 460] width 733 height 33
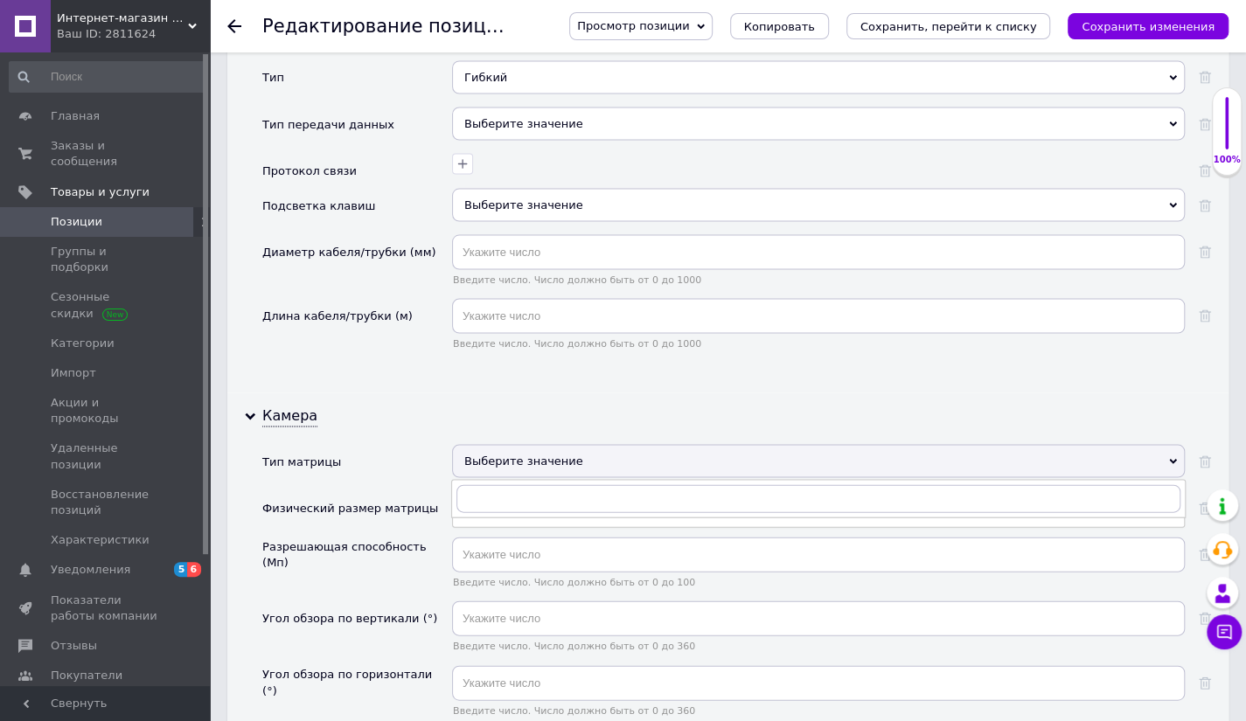
click at [620, 444] on div "Выберите значение" at bounding box center [818, 460] width 733 height 33
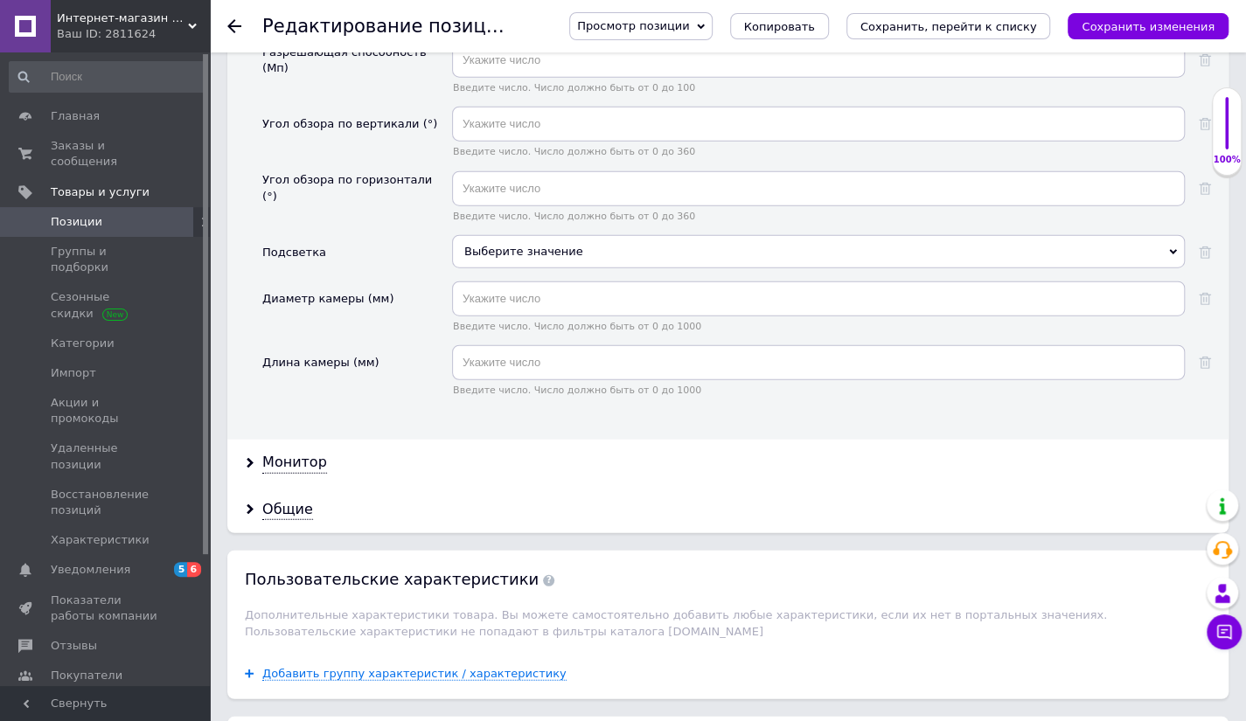
scroll to position [2377, 0]
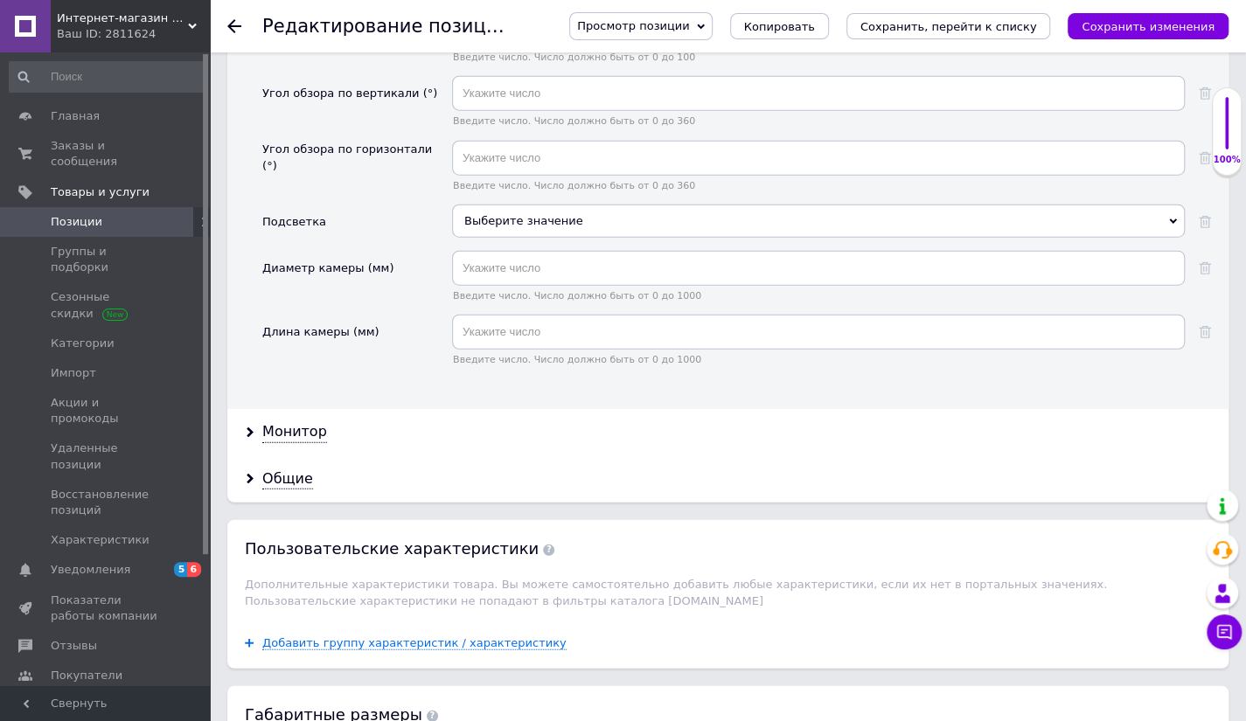
click at [572, 205] on span "Выберите значение" at bounding box center [818, 221] width 733 height 33
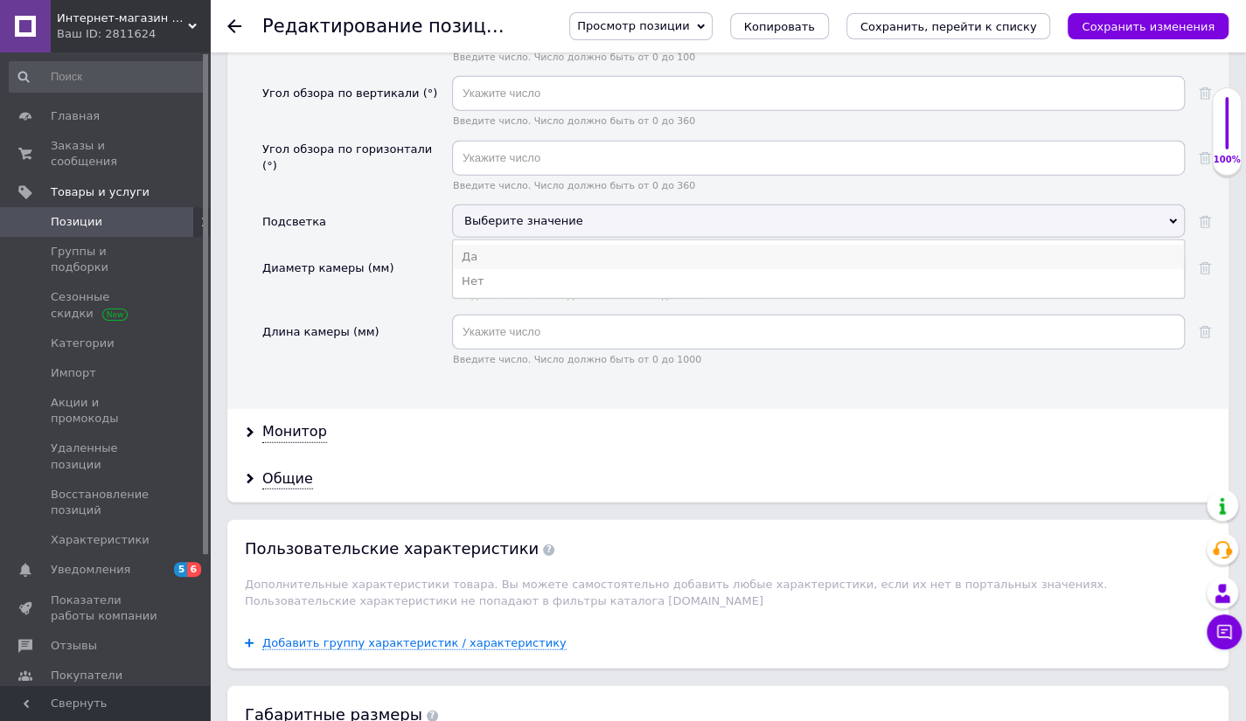
click at [553, 245] on li "Да" at bounding box center [818, 257] width 731 height 24
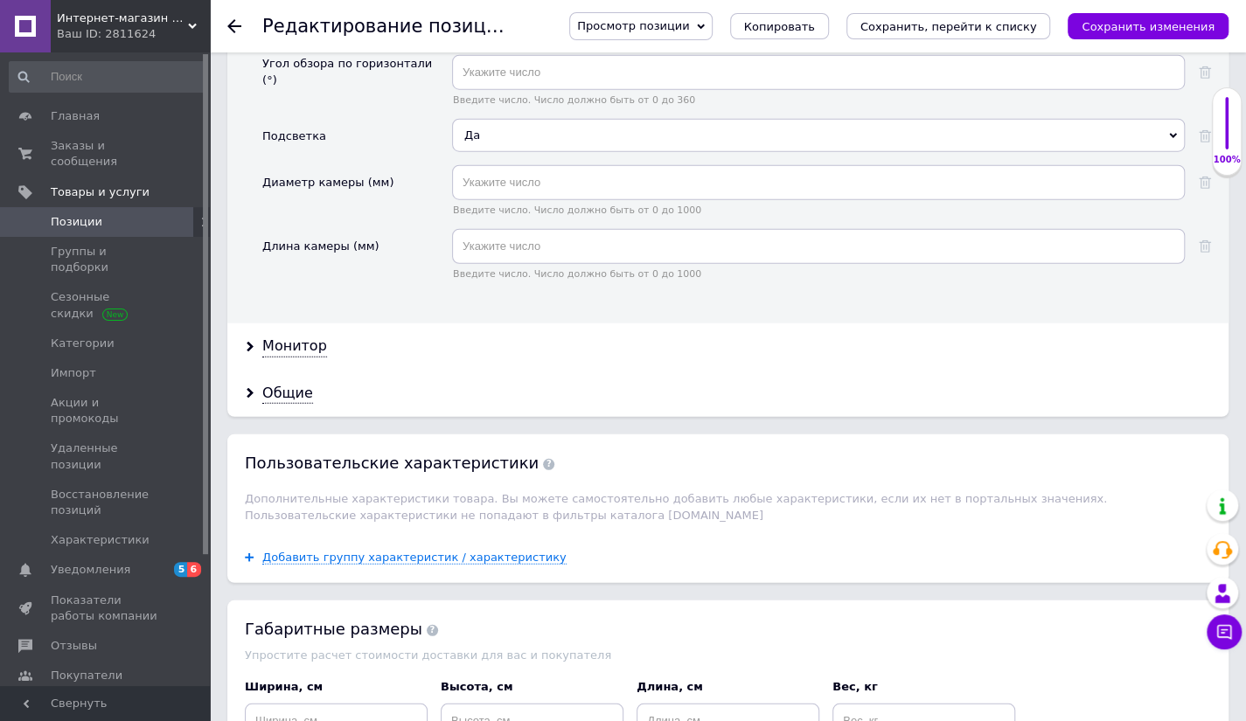
scroll to position [2465, 0]
click at [297, 335] on div "Монитор" at bounding box center [294, 345] width 65 height 20
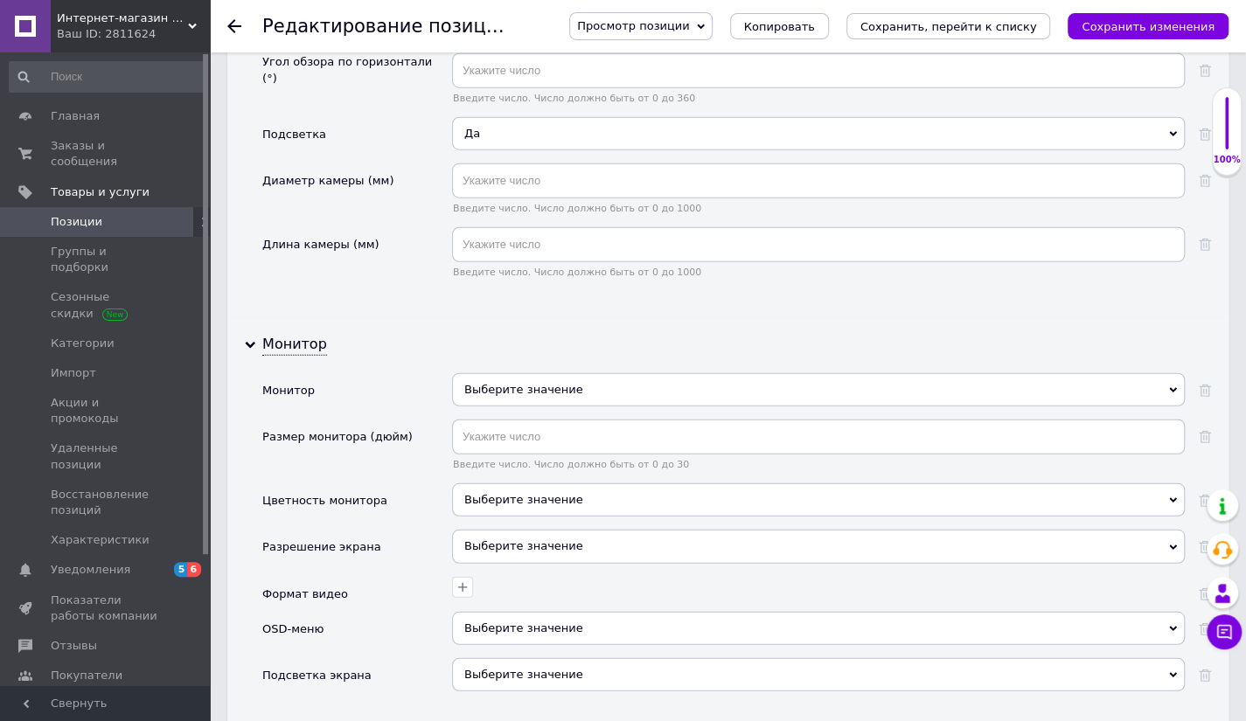
click at [621, 373] on div "Выберите значение" at bounding box center [818, 389] width 733 height 33
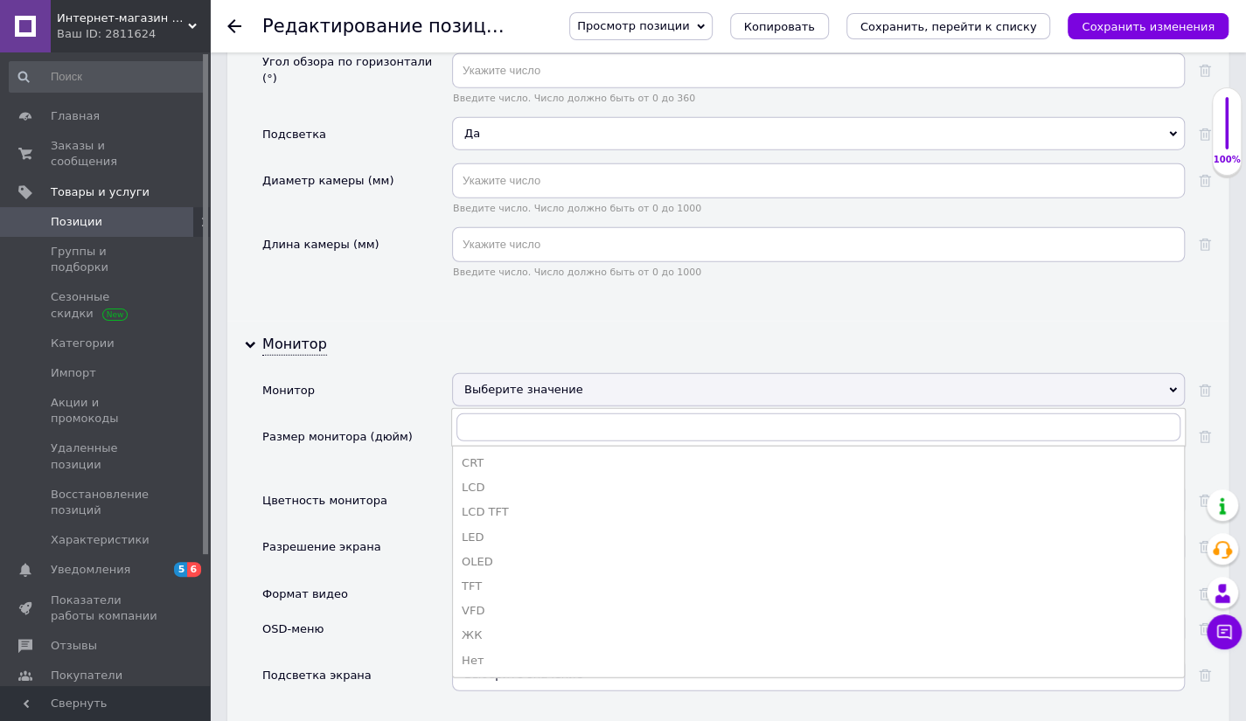
click at [621, 373] on div "Выберите значение" at bounding box center [818, 389] width 733 height 33
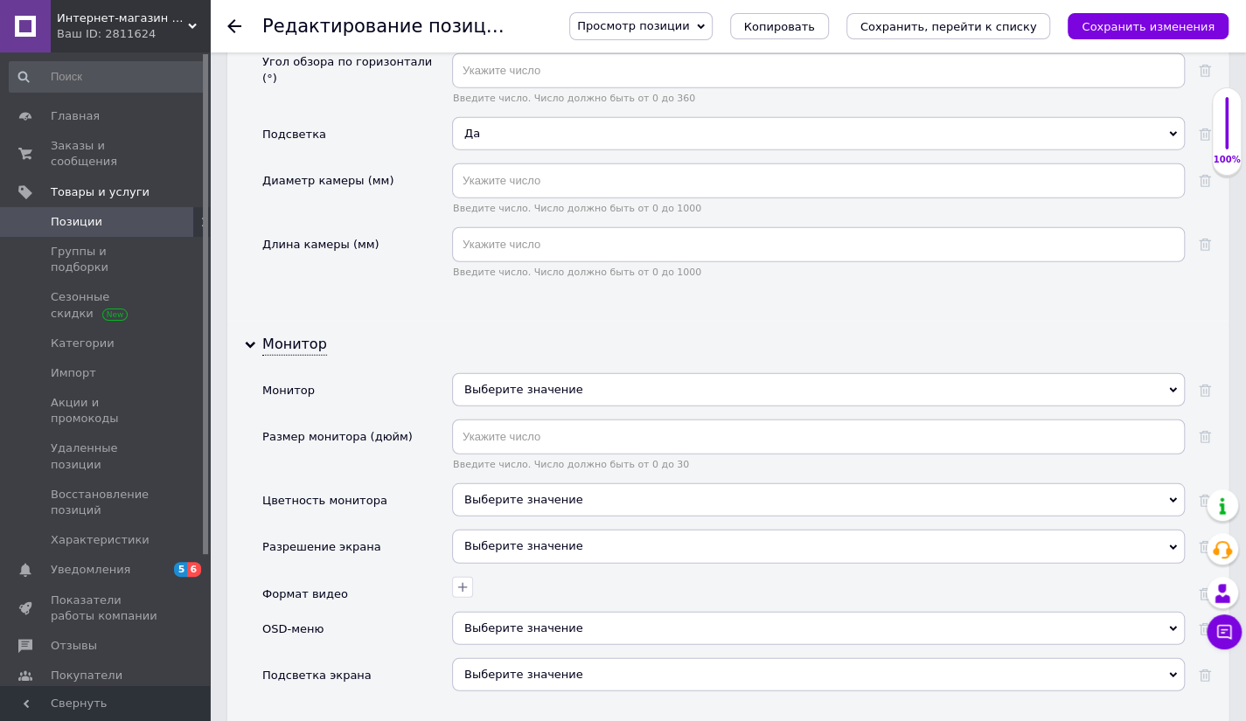
click at [600, 373] on div "Выберите значение" at bounding box center [818, 389] width 733 height 33
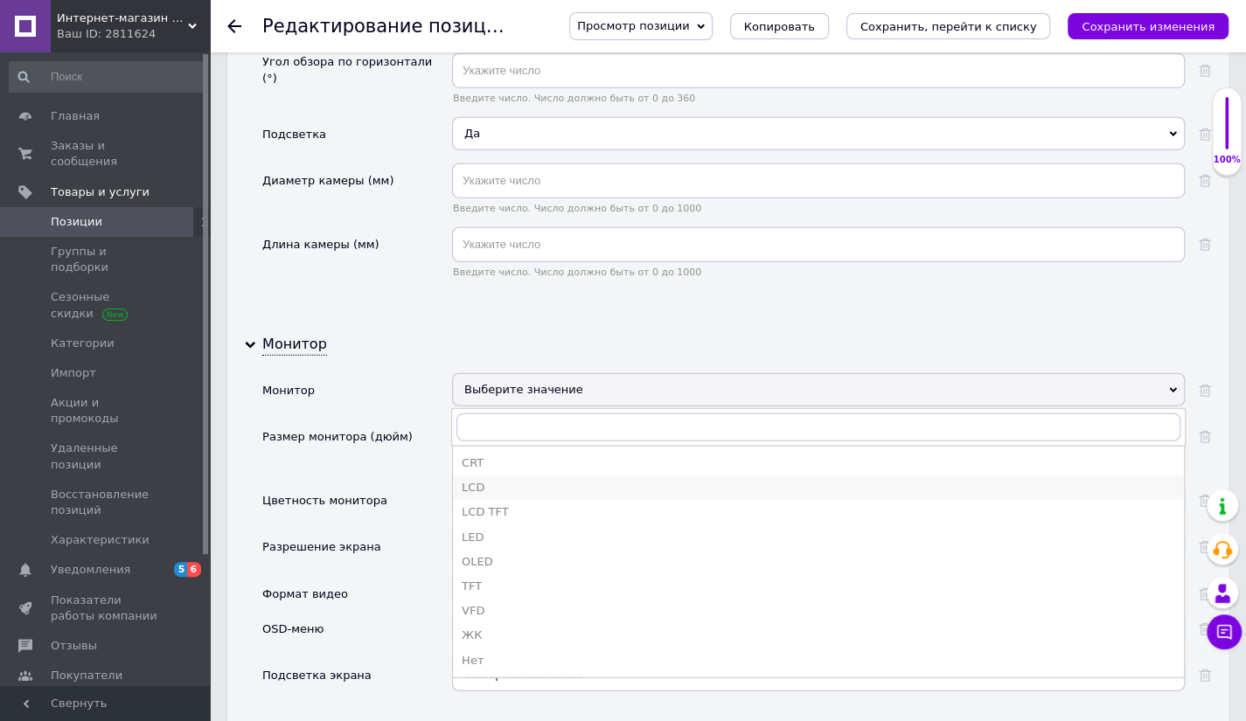
click at [481, 480] on div "LCD" at bounding box center [818, 488] width 713 height 16
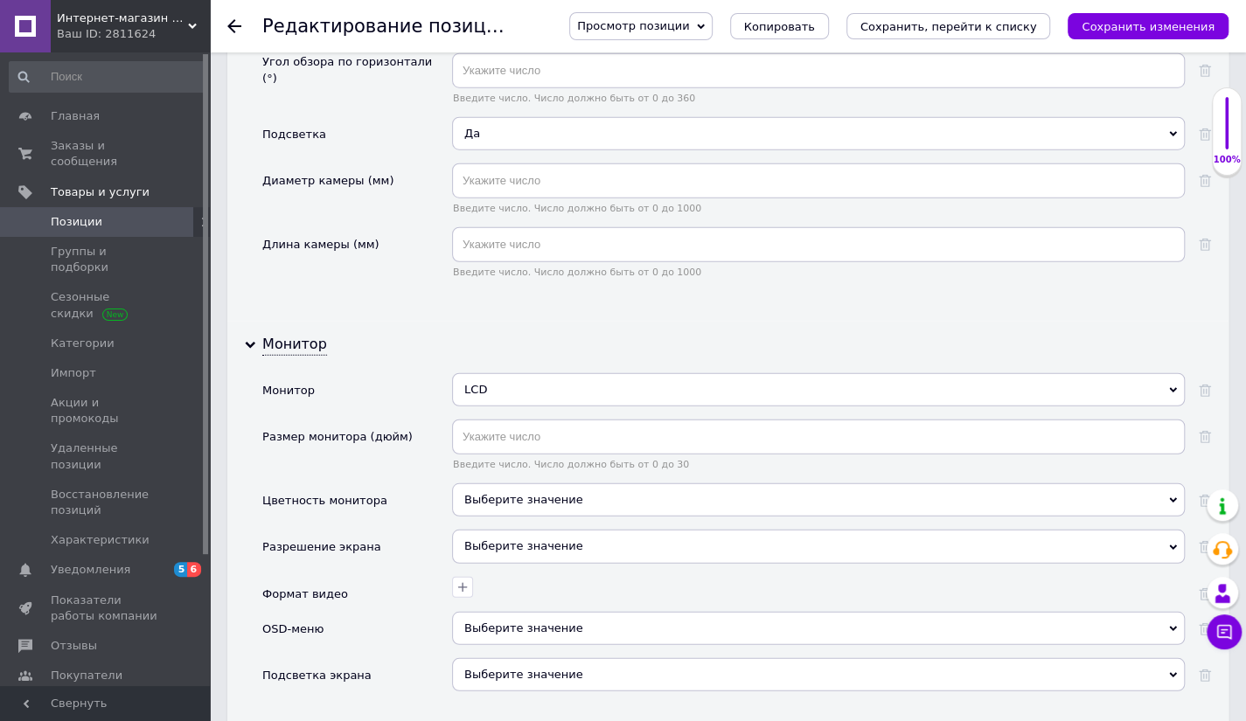
click at [561, 484] on div "Выберите значение" at bounding box center [818, 500] width 733 height 33
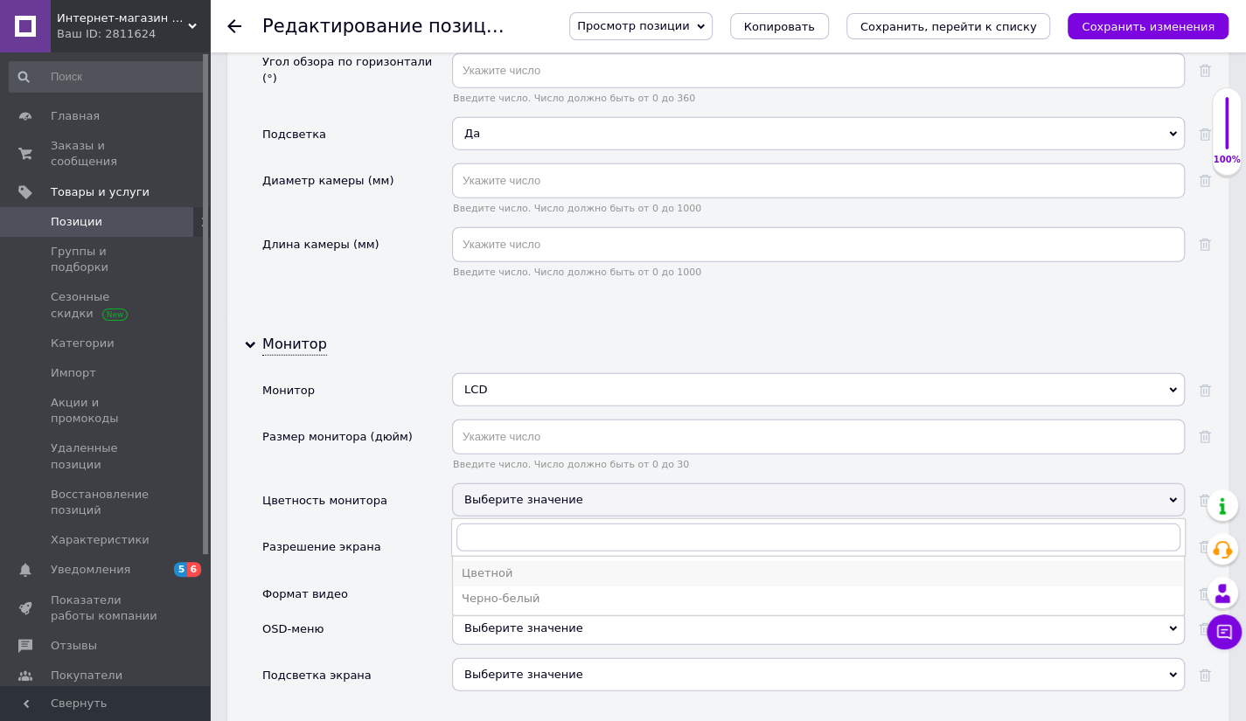
click at [500, 566] on div "Цветной" at bounding box center [818, 574] width 713 height 16
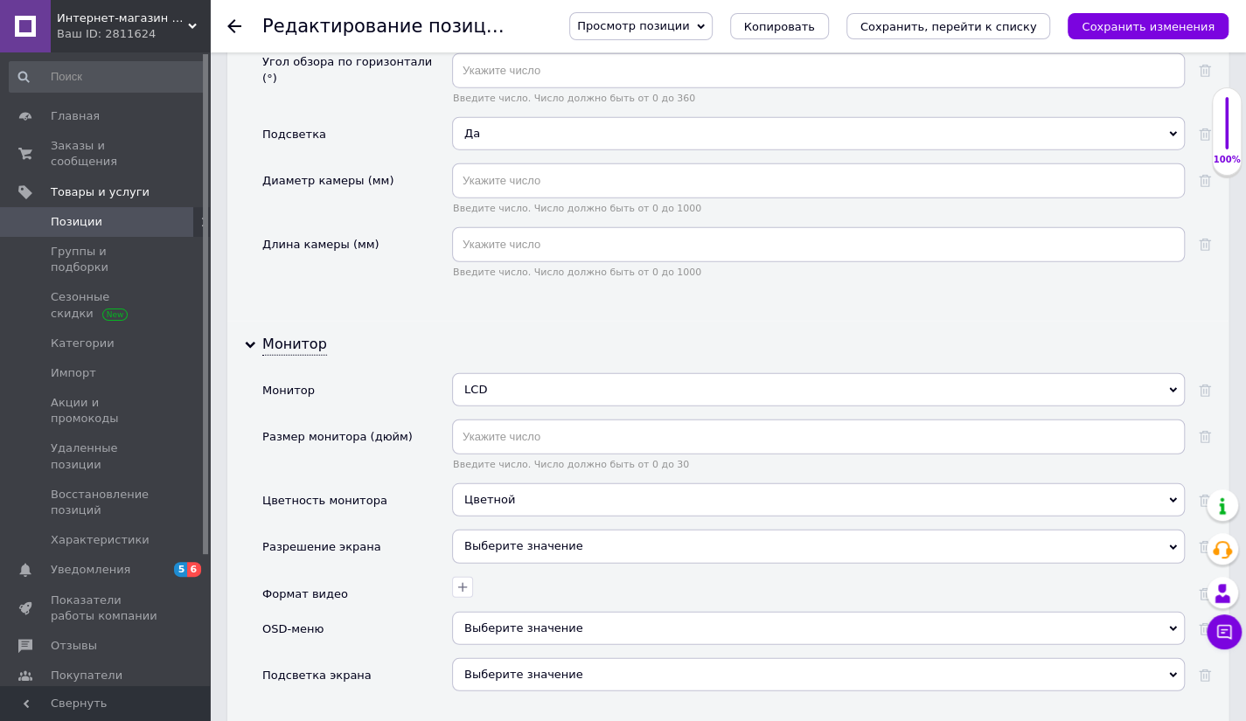
click at [506, 530] on div "Выберите значение" at bounding box center [818, 546] width 733 height 33
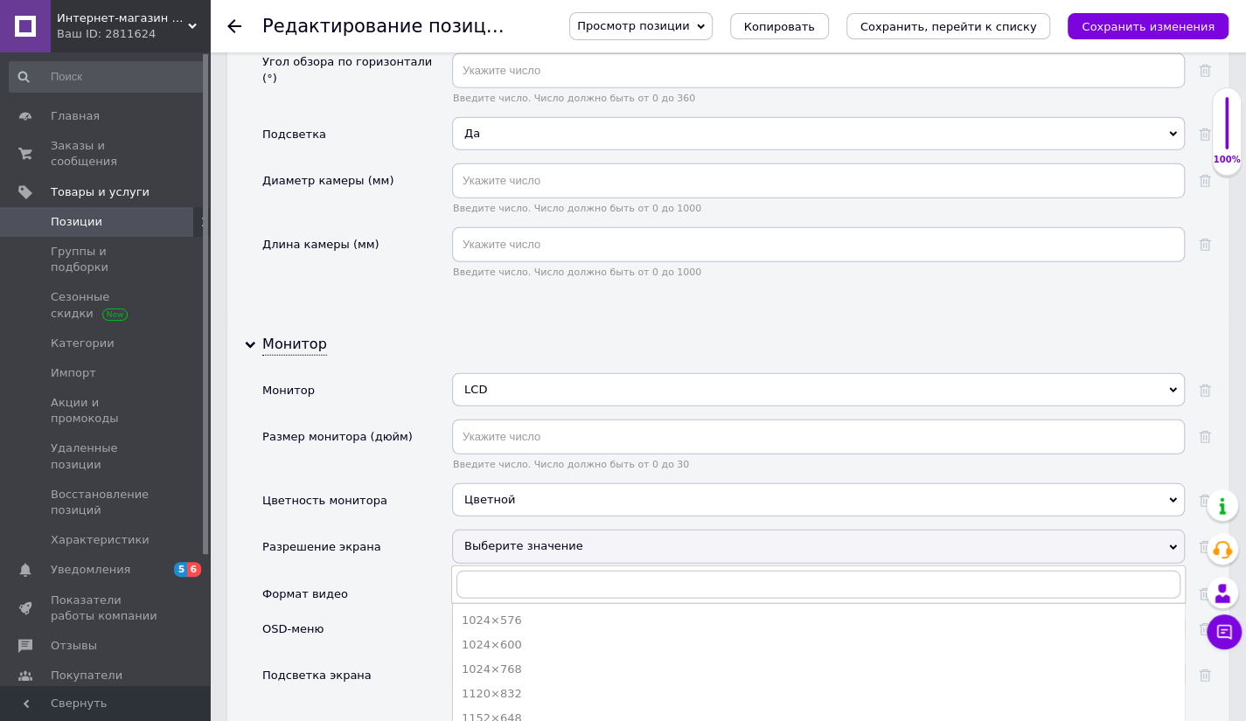
click at [425, 530] on div "Разрешение экрана" at bounding box center [357, 553] width 190 height 46
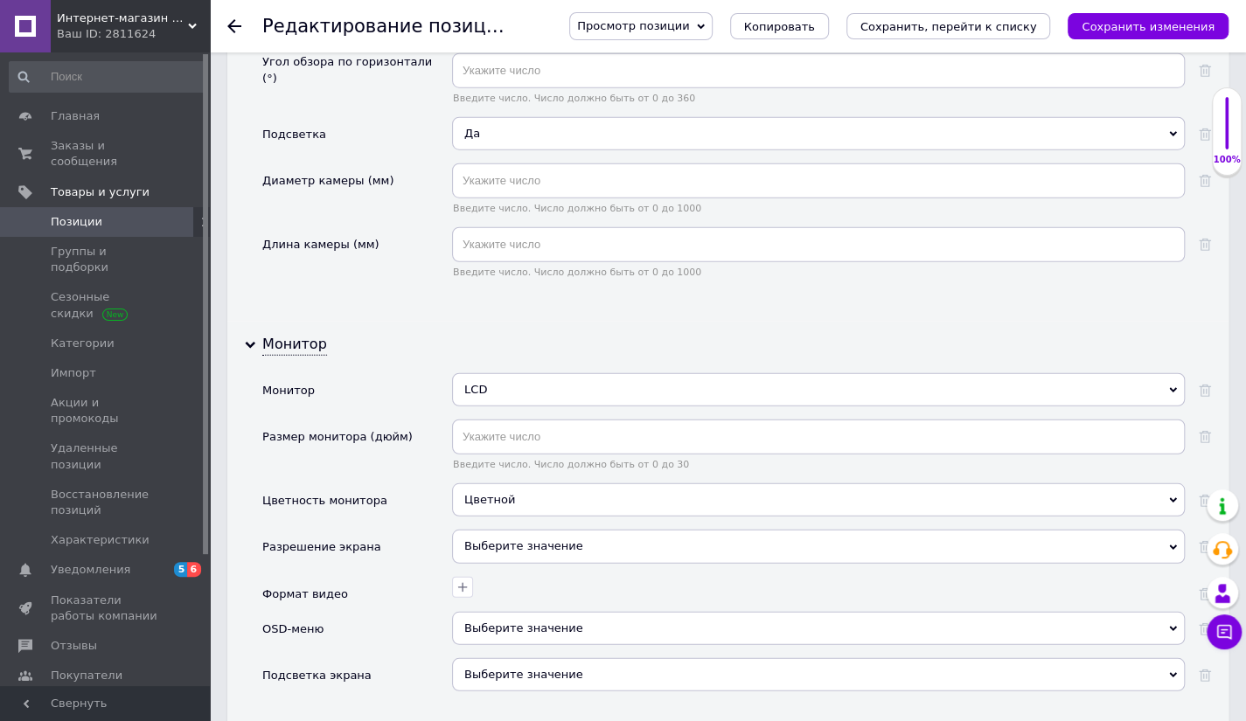
scroll to position [2640, 0]
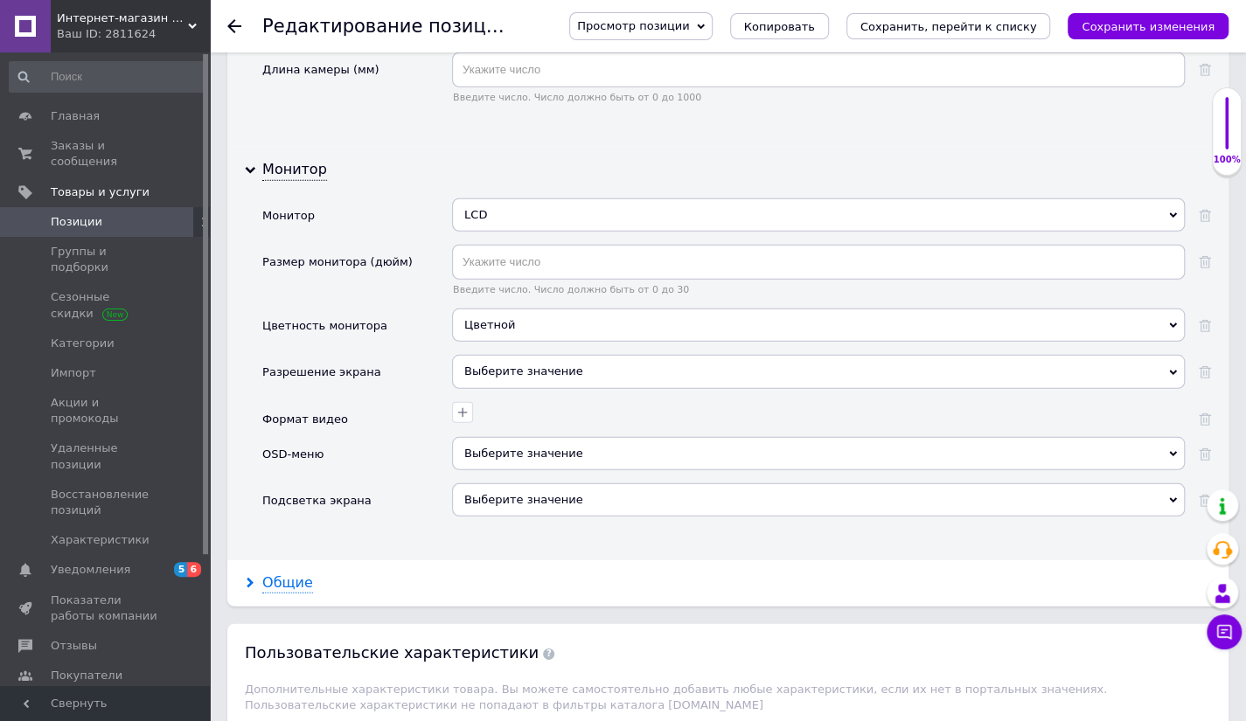
click at [282, 574] on div "Общие" at bounding box center [287, 584] width 51 height 20
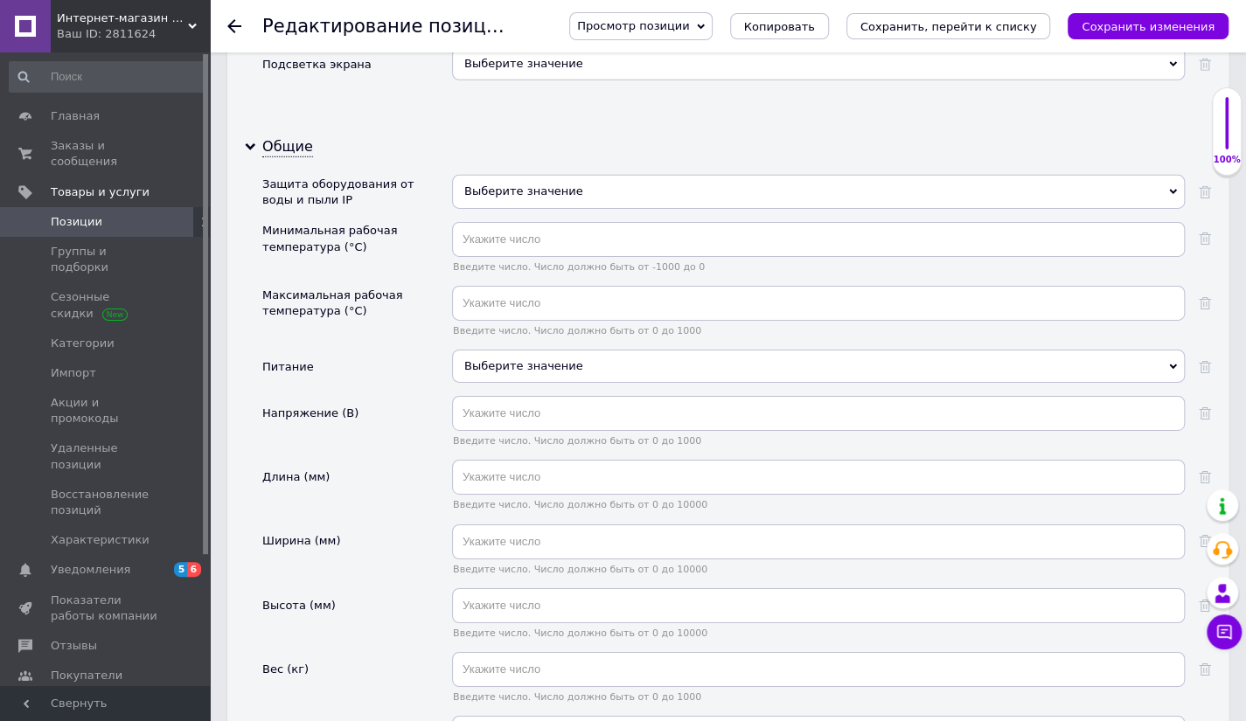
scroll to position [3077, 0]
click at [528, 174] on div "Выберите значение" at bounding box center [818, 190] width 733 height 33
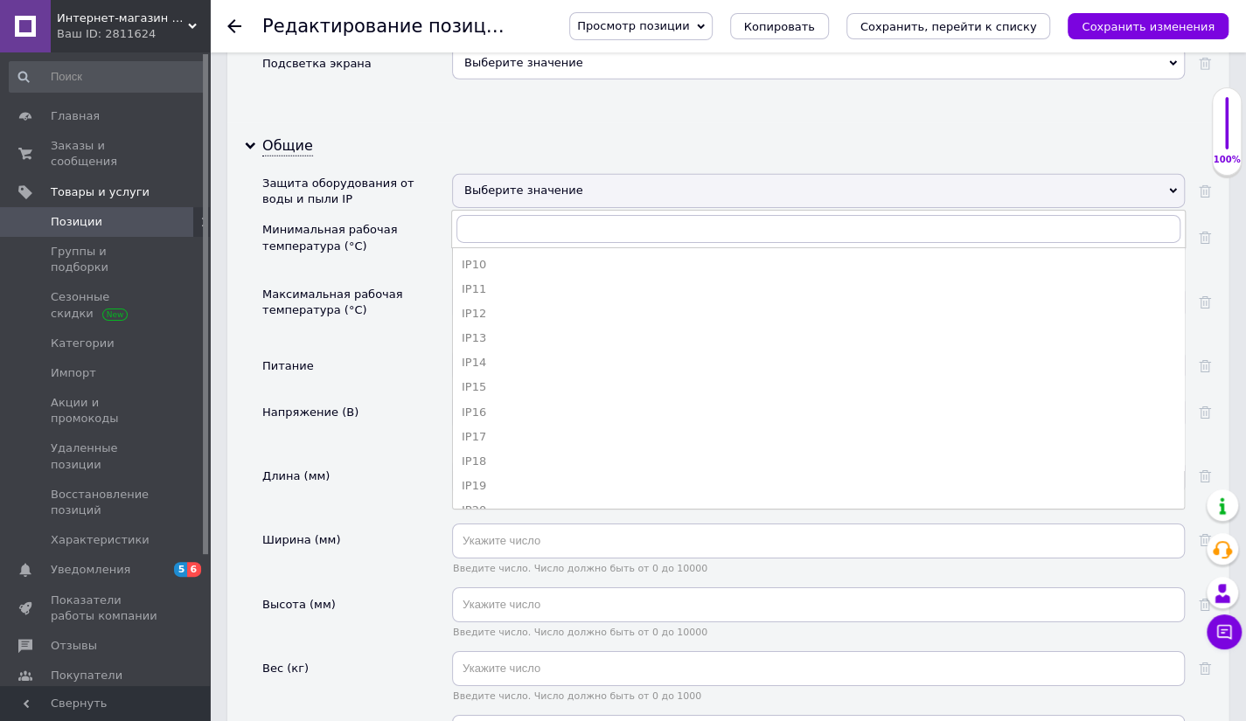
click at [526, 174] on div "Выберите значение" at bounding box center [818, 190] width 733 height 33
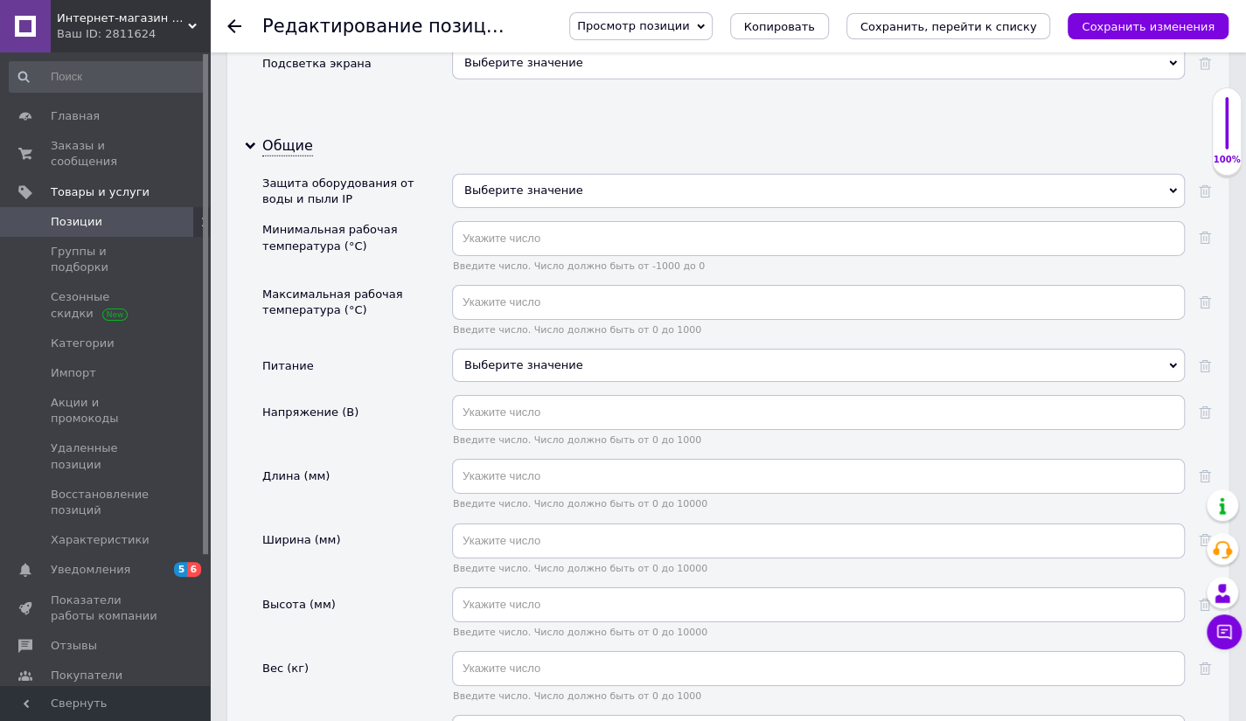
click at [536, 349] on div "Выберите значение" at bounding box center [818, 365] width 733 height 33
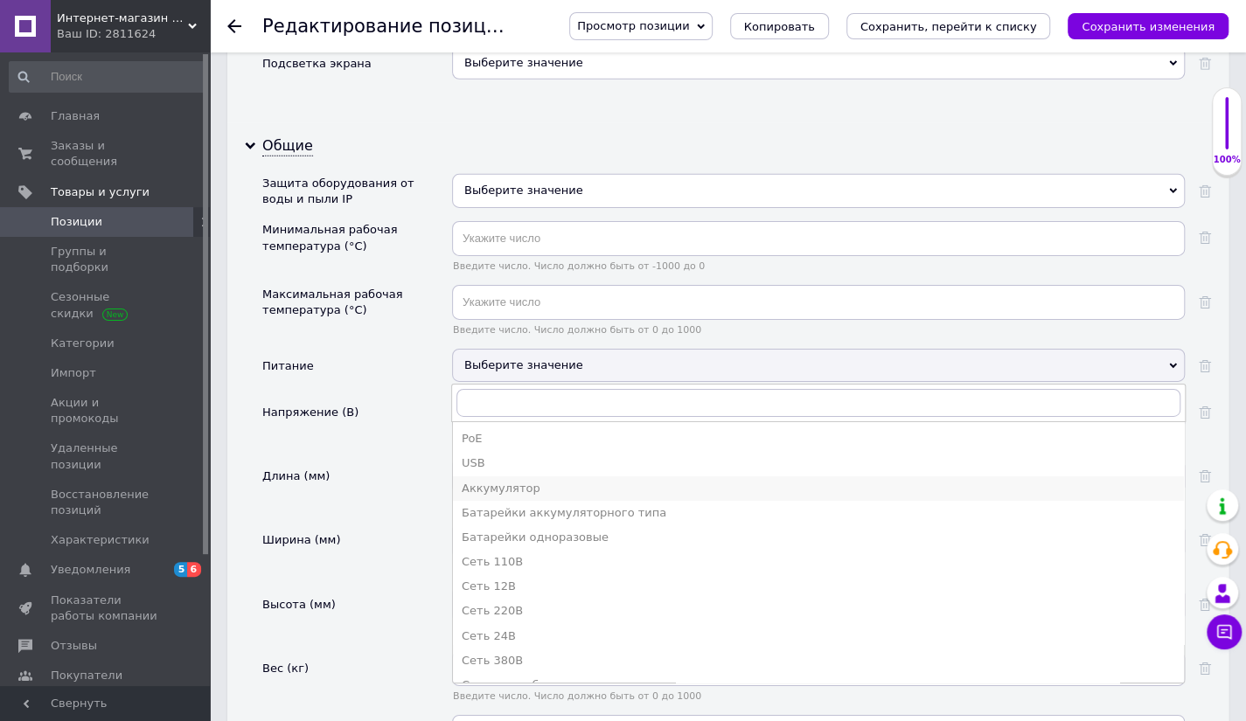
click at [519, 481] on div "Аккумулятор" at bounding box center [818, 489] width 713 height 16
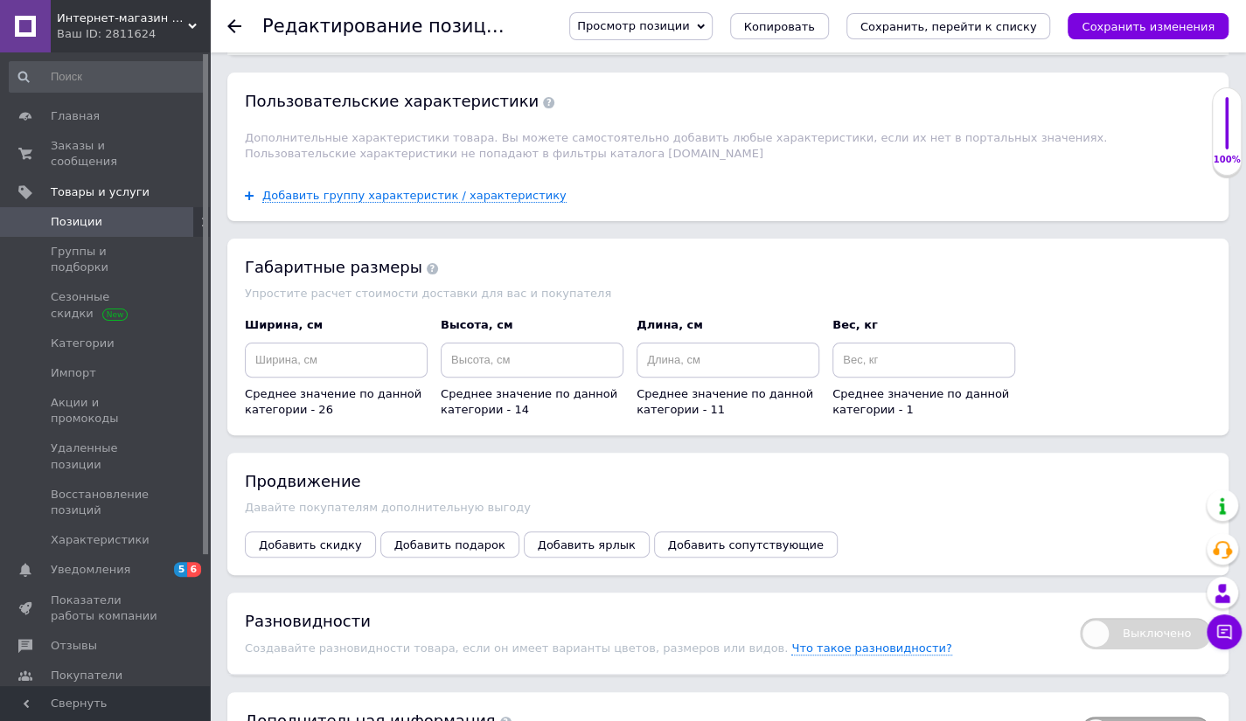
scroll to position [3864, 0]
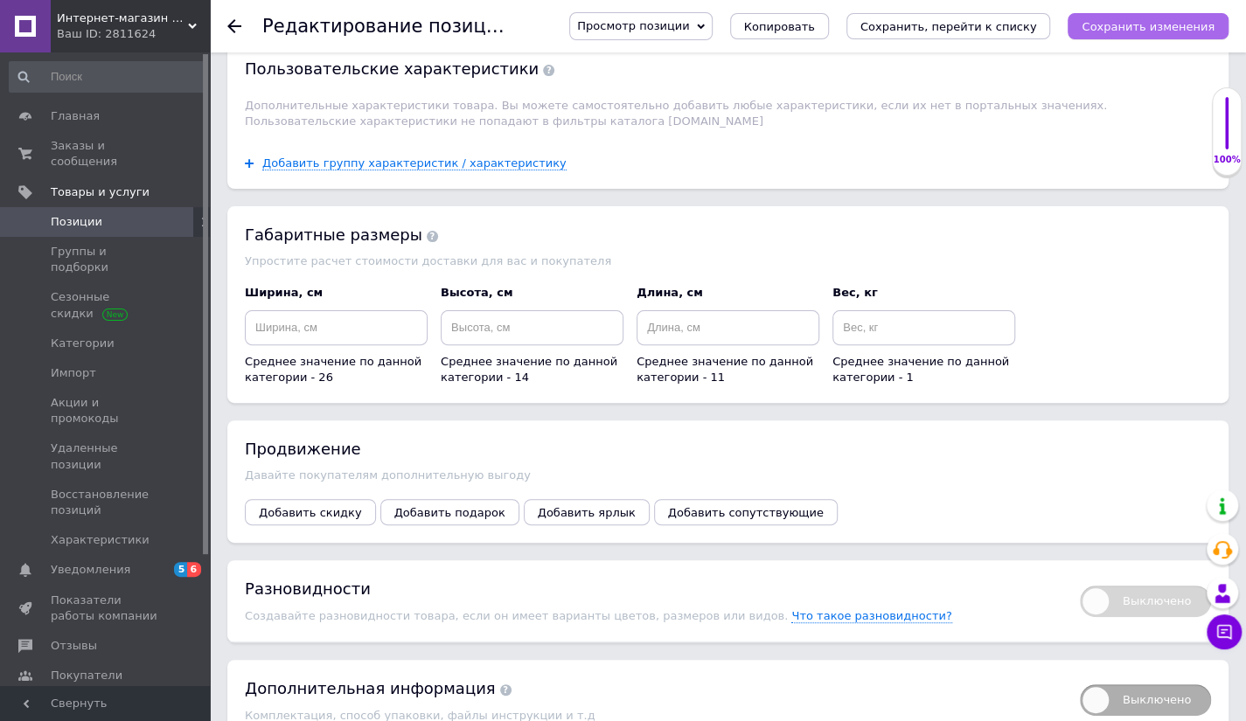
click at [1136, 16] on button "Сохранить изменения" at bounding box center [1148, 26] width 161 height 26
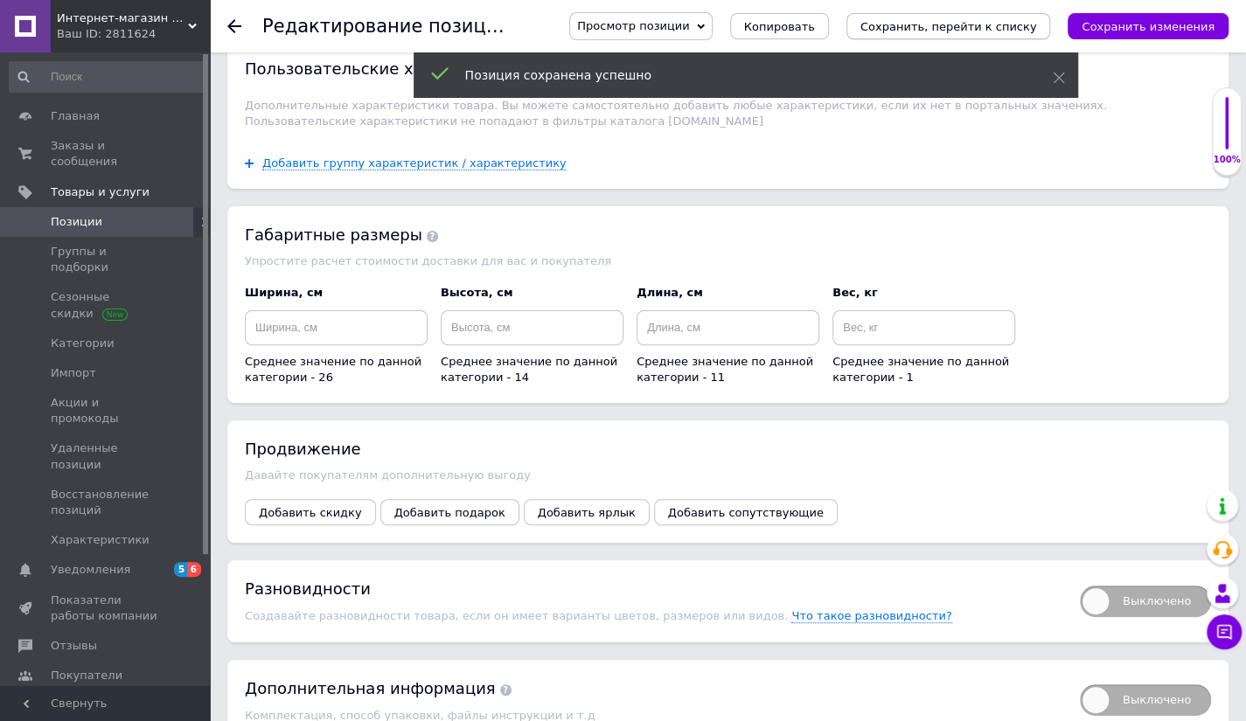
click at [974, 25] on icon "Сохранить, перейти к списку" at bounding box center [948, 26] width 177 height 13
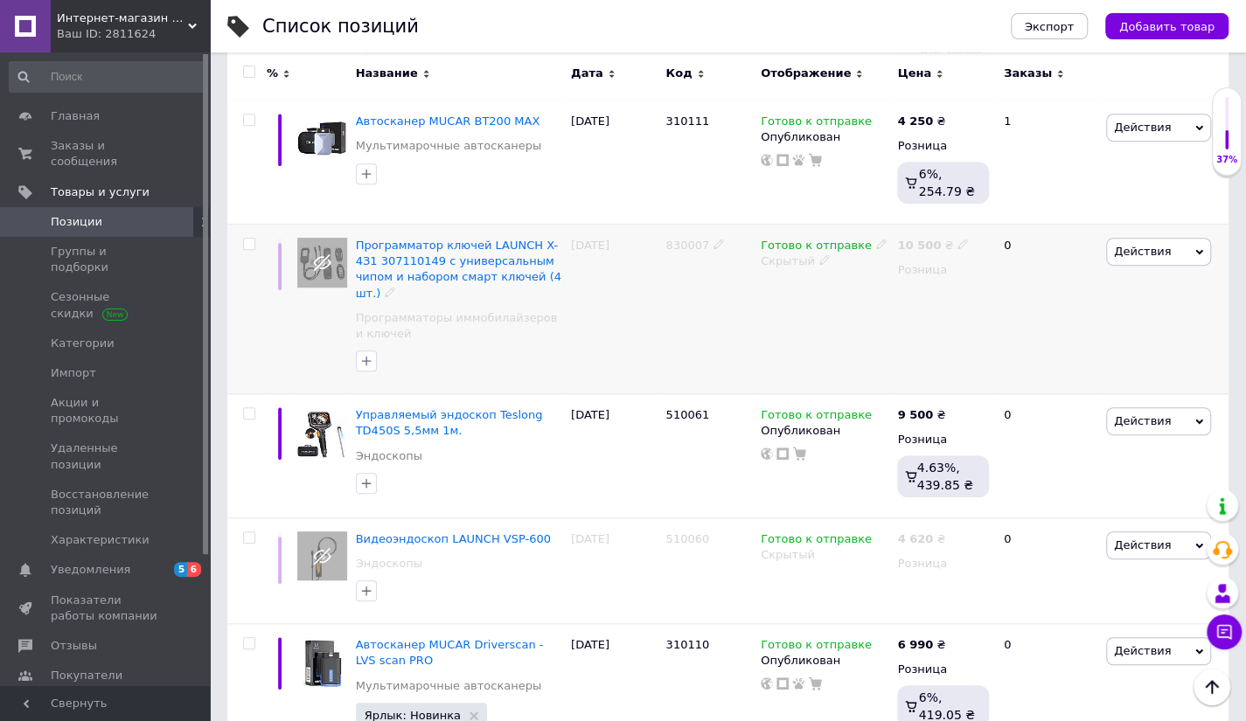
scroll to position [414, 0]
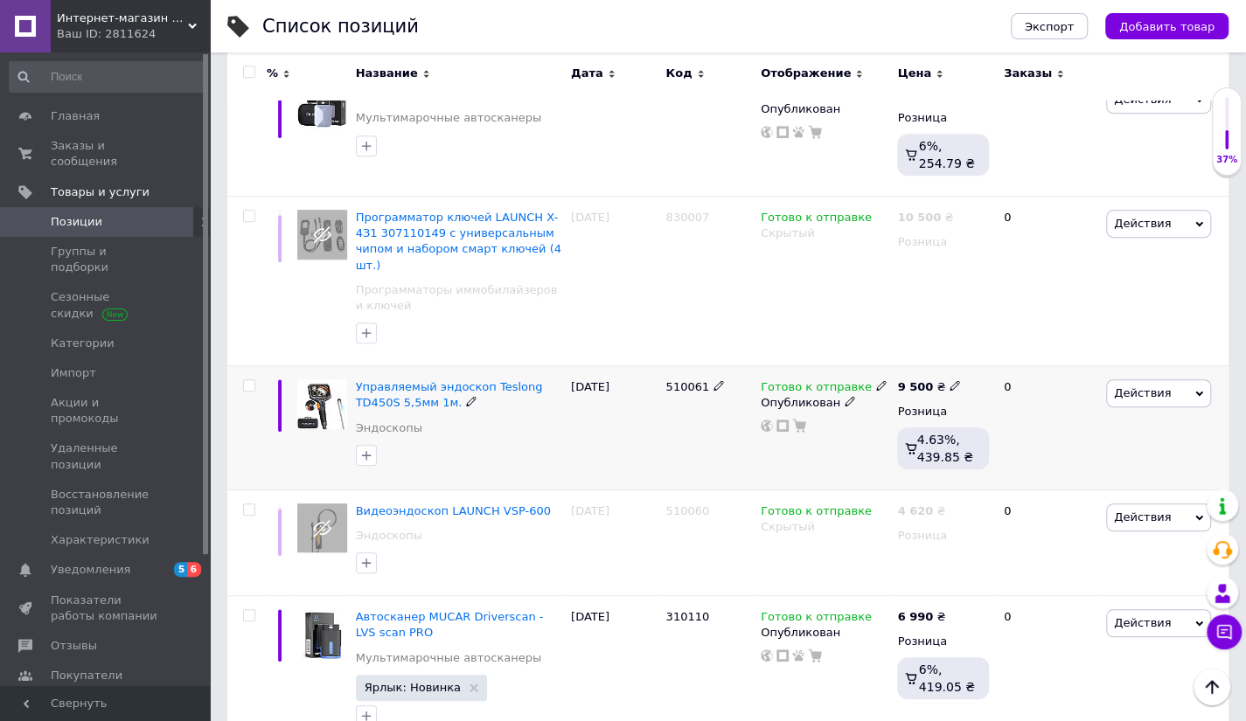
click at [950, 380] on icon at bounding box center [955, 385] width 10 height 10
drag, startPoint x: 1020, startPoint y: 347, endPoint x: 950, endPoint y: 347, distance: 69.9
click at [950, 366] on div "9 500 ₴ Цена 9500 Валюта ₴ $ € CHF £ ¥ PLN ₸ MDL HUF KGS CN¥ TRY ₩ lei Розница …" at bounding box center [943, 428] width 101 height 124
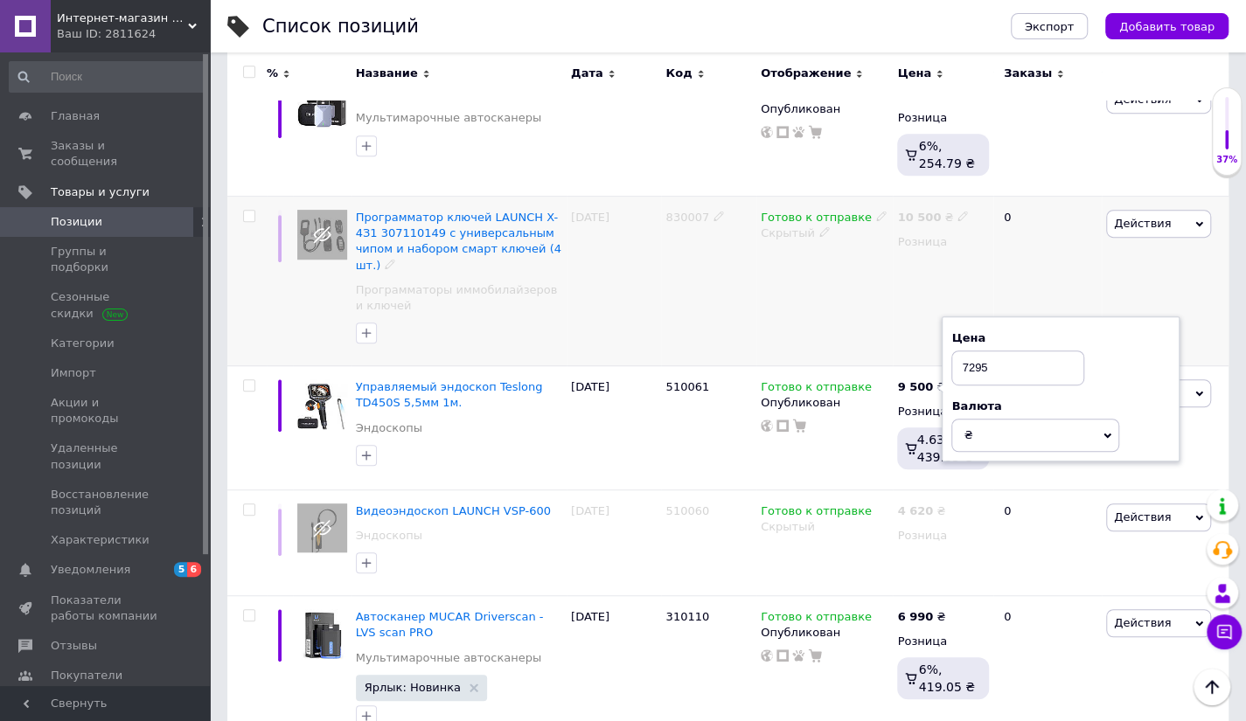
type input "7295"
click at [822, 310] on div "Готово к отправке Скрытый" at bounding box center [824, 282] width 136 height 170
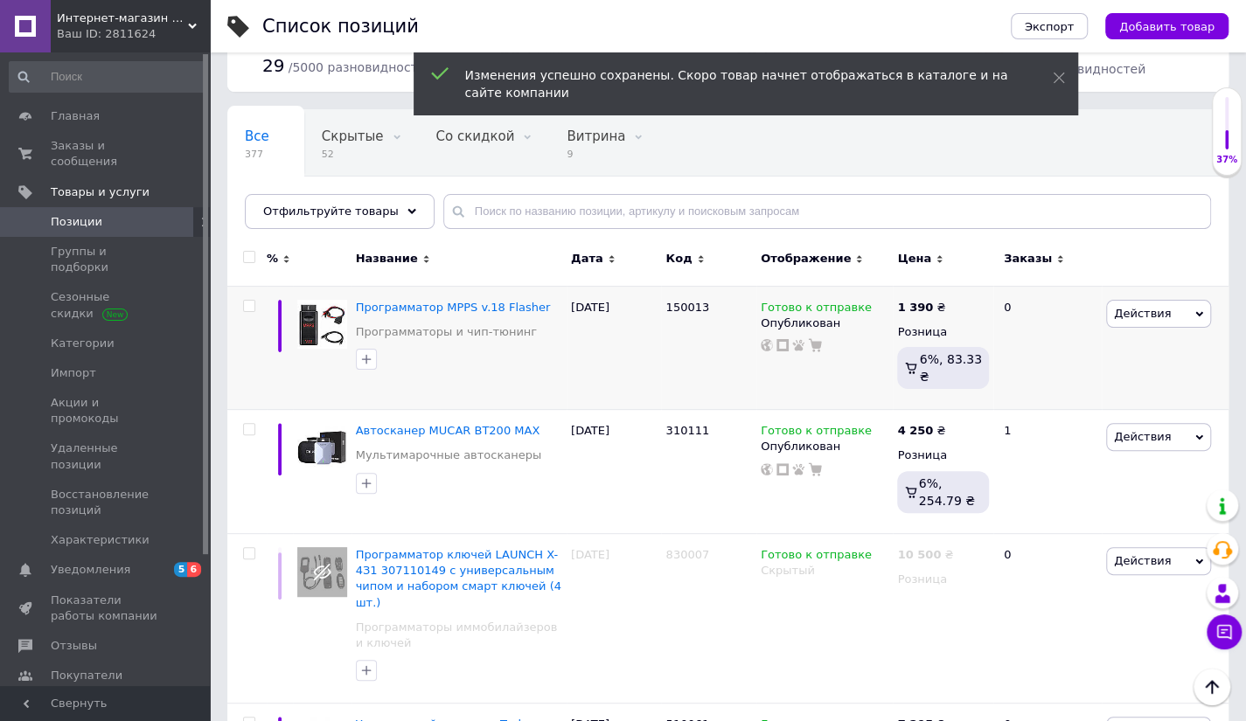
scroll to position [0, 0]
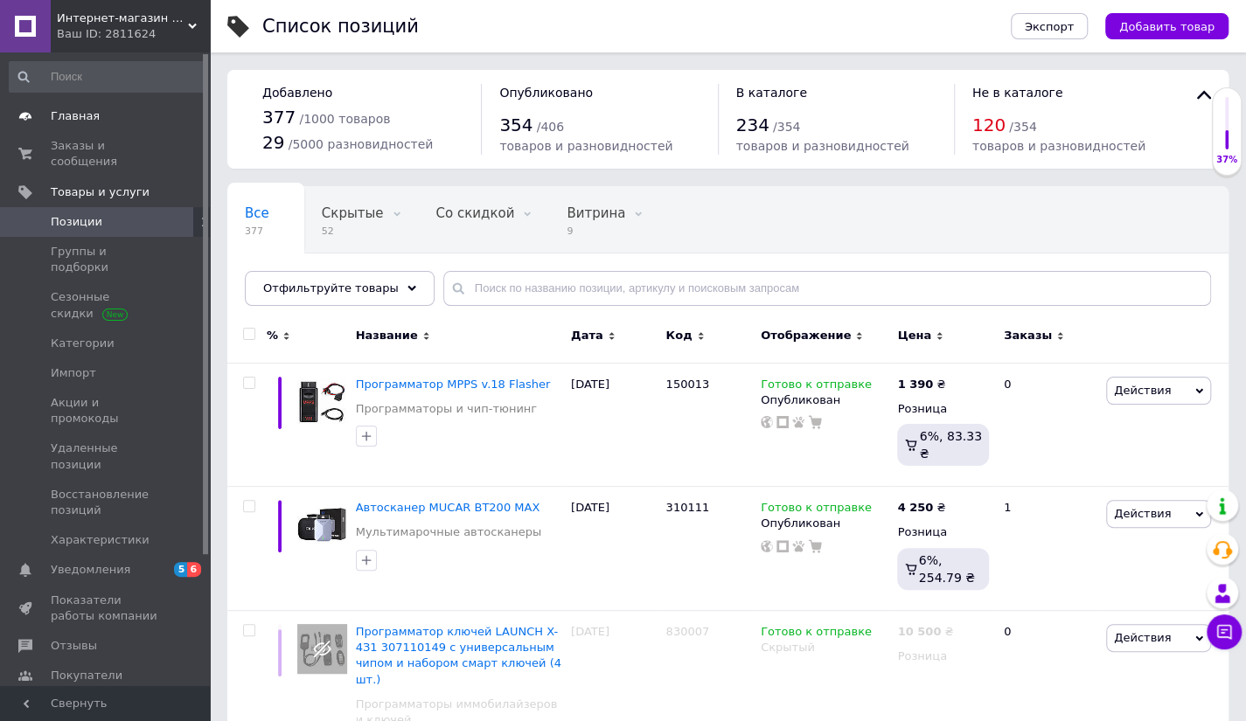
click at [70, 116] on span "Главная" at bounding box center [75, 116] width 49 height 16
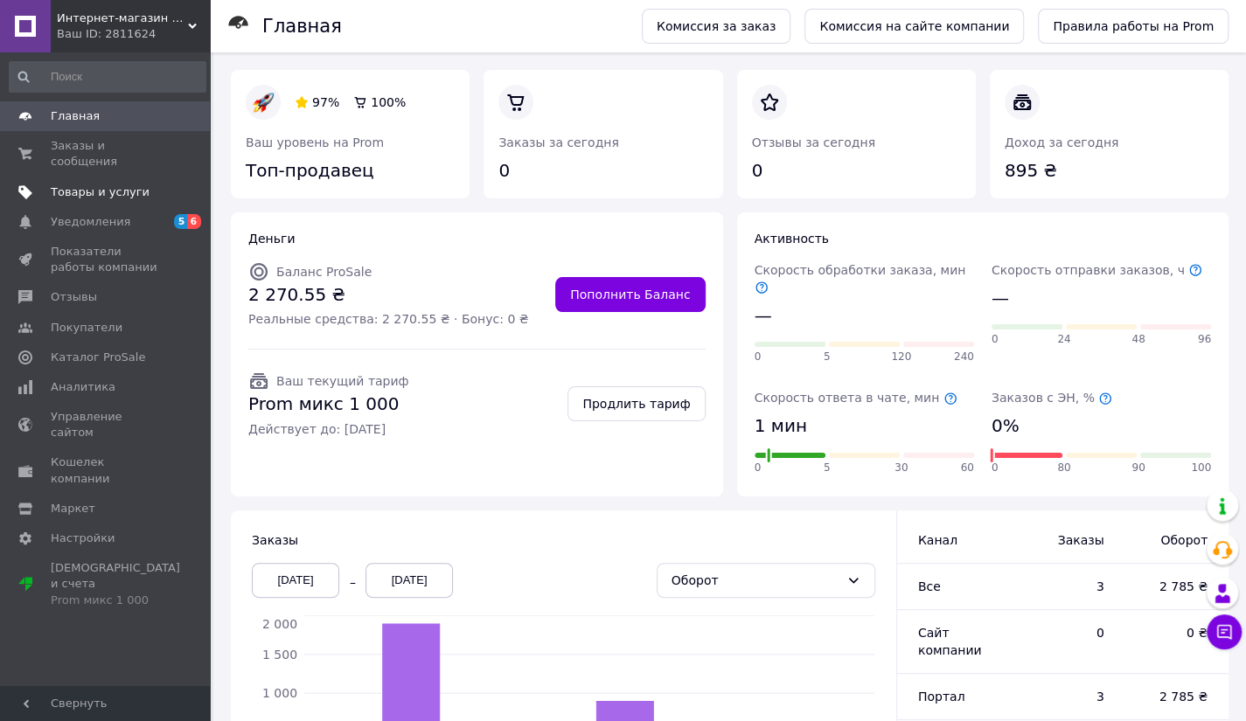
click at [87, 184] on link "Товары и услуги" at bounding box center [107, 192] width 215 height 30
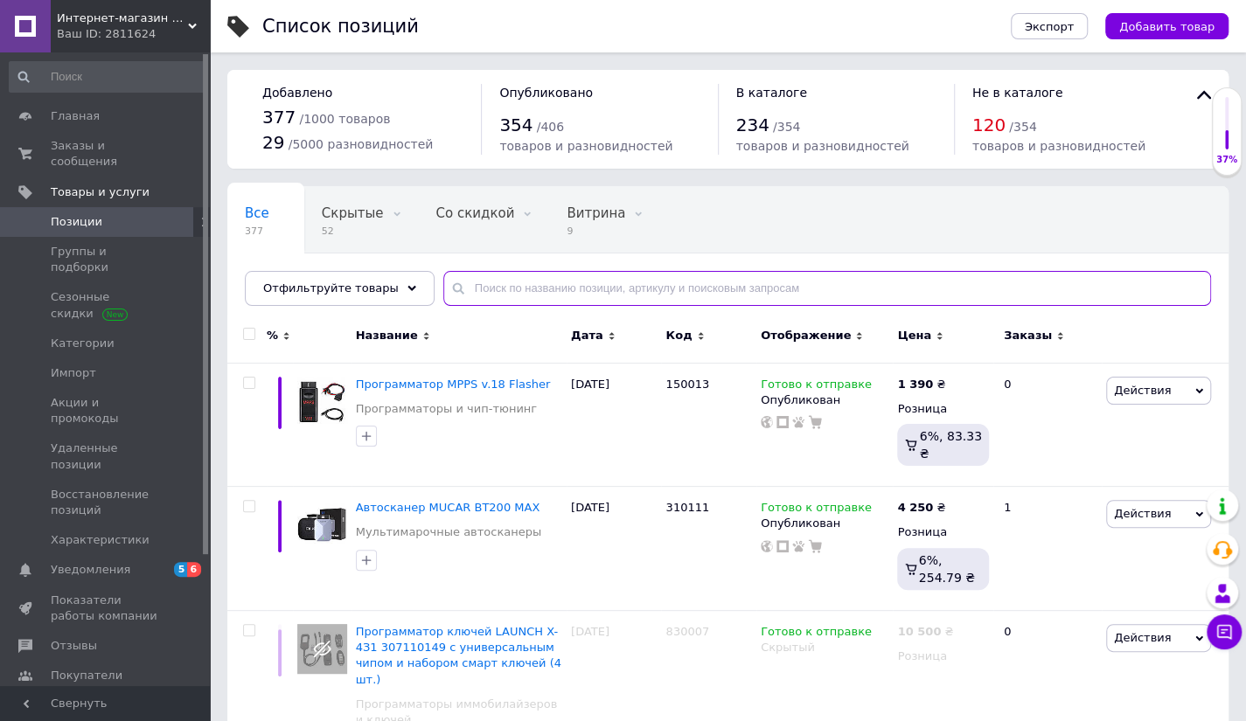
click at [595, 284] on input "text" at bounding box center [827, 288] width 768 height 35
type input "Launch"
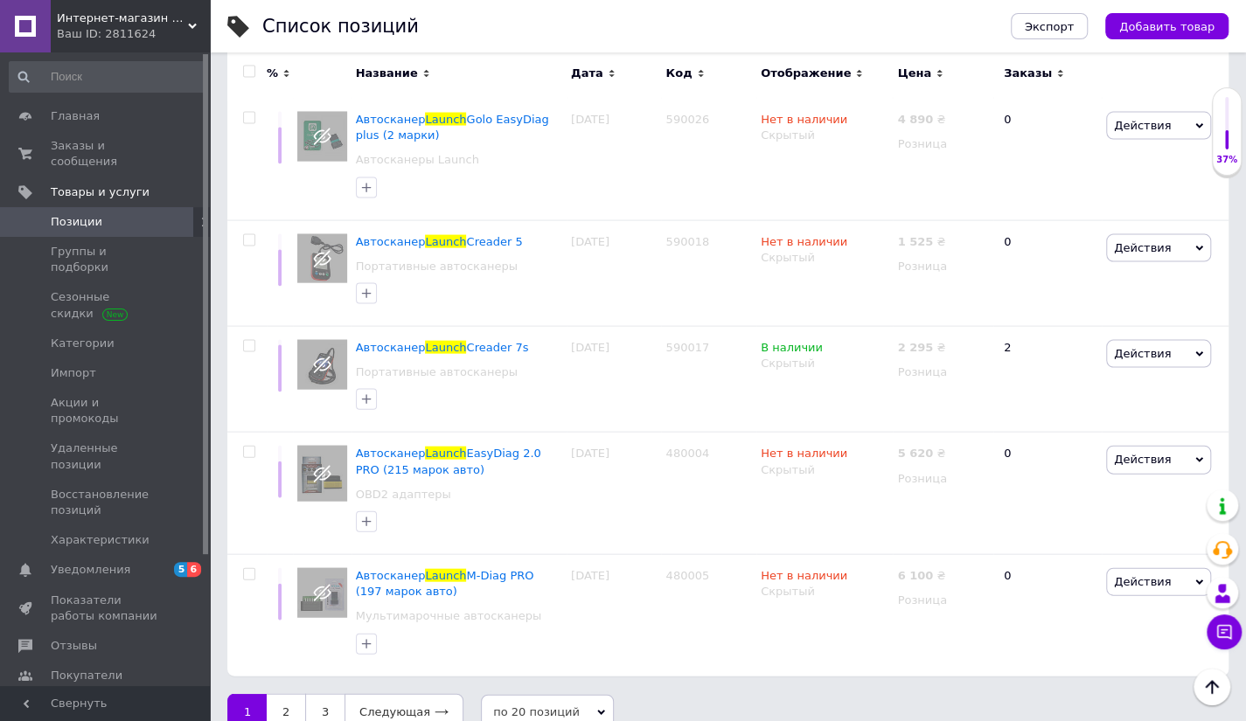
scroll to position [1939, 0]
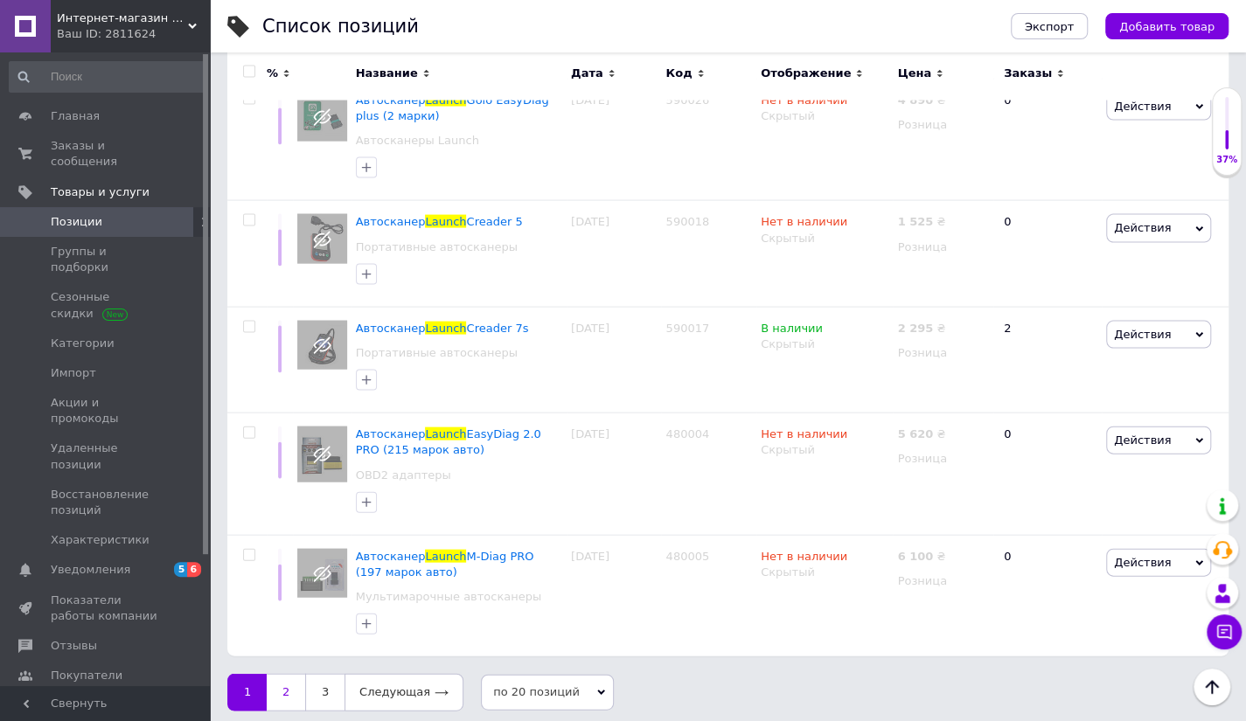
click at [295, 689] on link "2" at bounding box center [286, 692] width 38 height 37
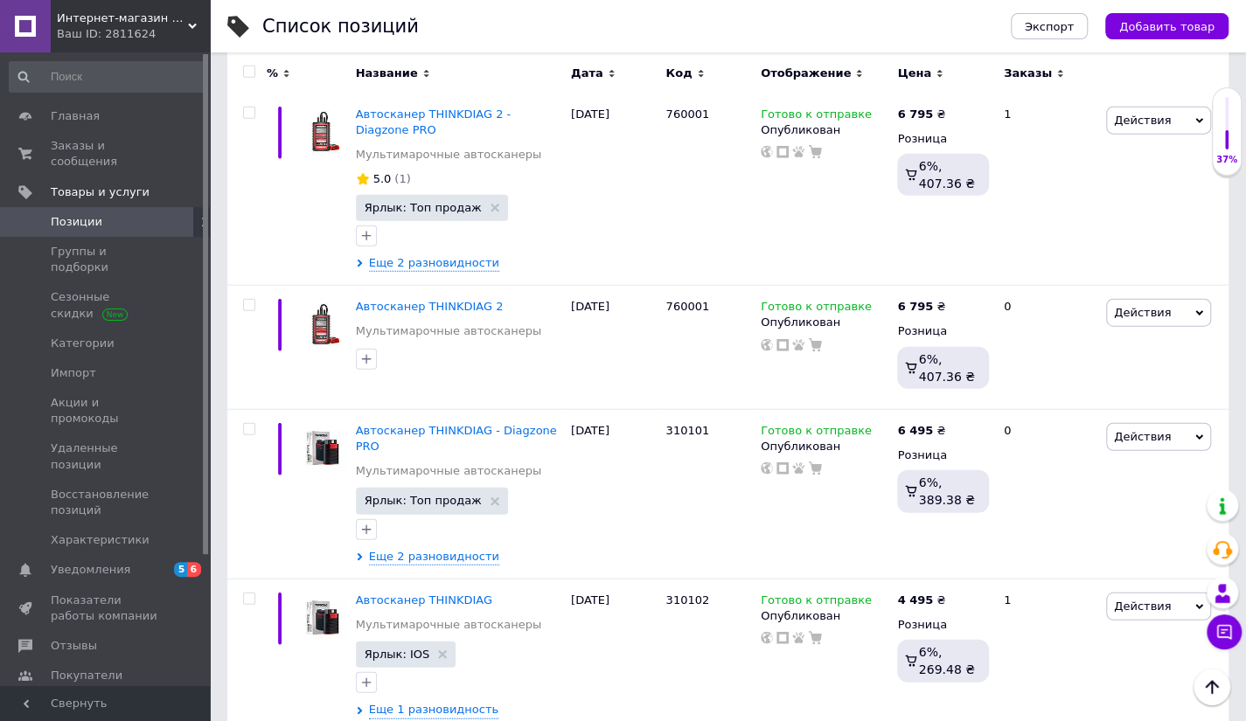
scroll to position [2342, 0]
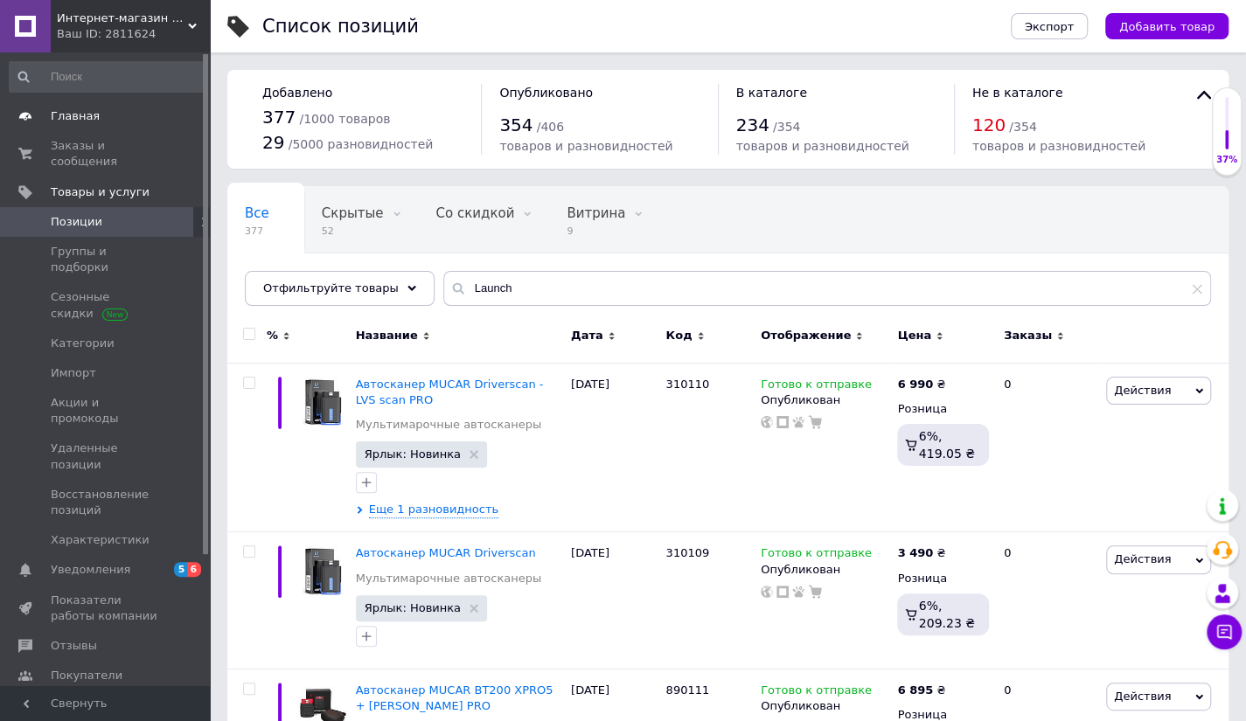
click at [59, 115] on span "Главная" at bounding box center [75, 116] width 49 height 16
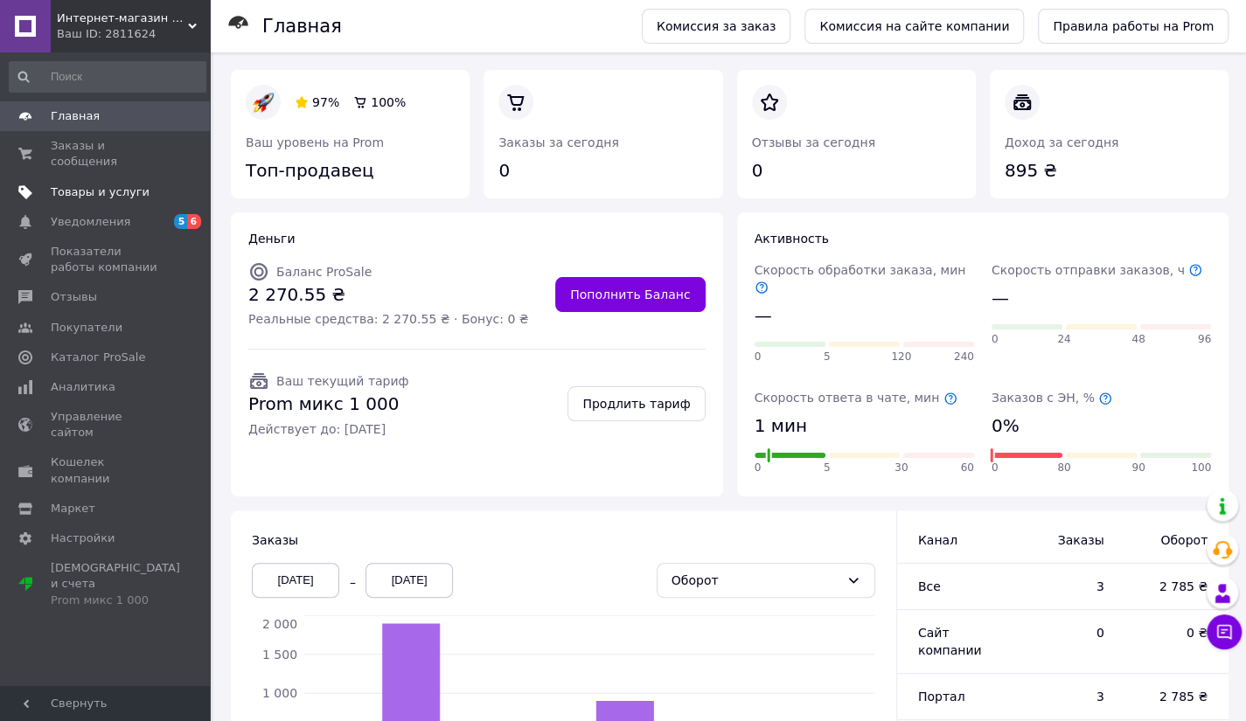
click at [80, 184] on span "Товары и услуги" at bounding box center [100, 192] width 99 height 16
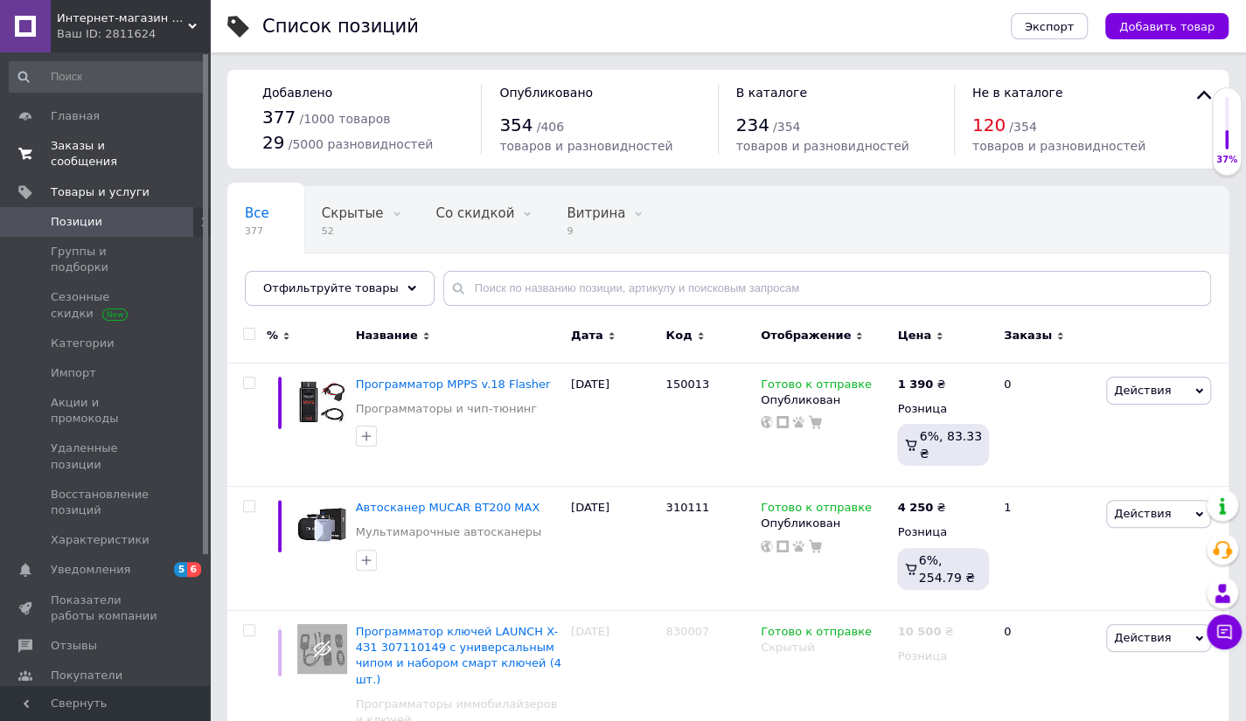
click at [137, 141] on span "Заказы и сообщения" at bounding box center [106, 153] width 111 height 31
